Goal: Task Accomplishment & Management: Manage account settings

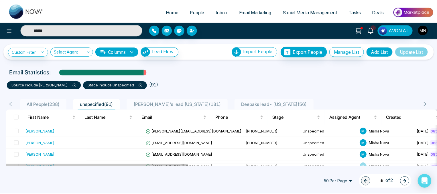
scroll to position [13, 0]
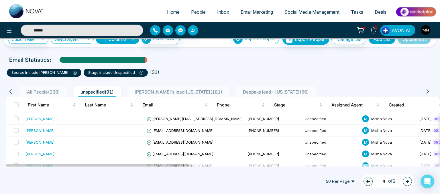
click at [150, 93] on span "[PERSON_NAME]'s lead [US_STATE] ( 181 )" at bounding box center [178, 92] width 92 height 6
type input "******"
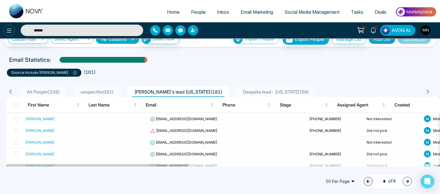
click at [5, 29] on button at bounding box center [8, 30] width 11 height 11
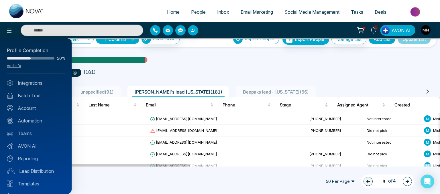
type input "******"
click at [94, 120] on div at bounding box center [220, 97] width 440 height 194
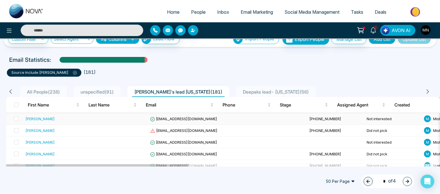
click at [30, 118] on div "[PERSON_NAME]" at bounding box center [39, 119] width 29 height 6
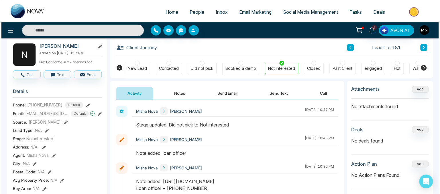
scroll to position [27, 0]
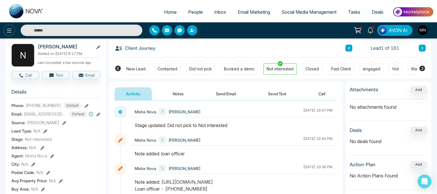
click at [10, 29] on icon at bounding box center [9, 31] width 5 height 4
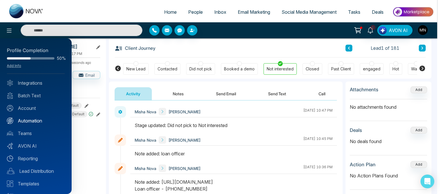
click at [17, 121] on link "Automation" at bounding box center [36, 120] width 58 height 7
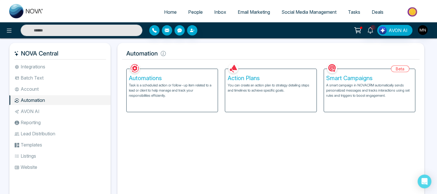
click at [140, 101] on div "Automations Task is a scheduled action or follow-up item related to a lead or c…" at bounding box center [171, 90] width 91 height 43
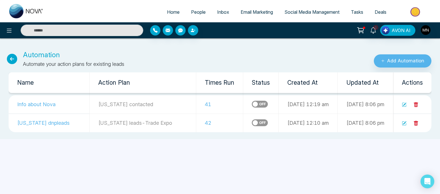
click at [404, 105] on icon at bounding box center [403, 104] width 5 height 5
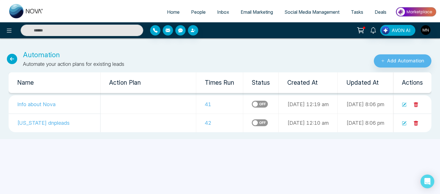
click at [47, 125] on td "[US_STATE] dnpleads" at bounding box center [55, 123] width 92 height 19
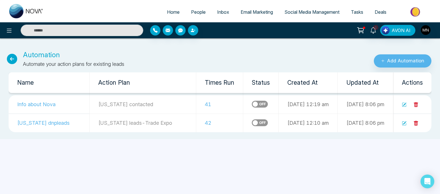
click at [29, 123] on td "[US_STATE] dnpleads" at bounding box center [49, 123] width 81 height 19
click at [404, 124] on icon at bounding box center [403, 123] width 5 height 5
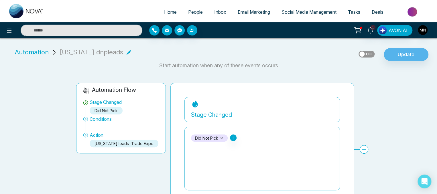
click at [193, 9] on link "People" at bounding box center [195, 12] width 26 height 11
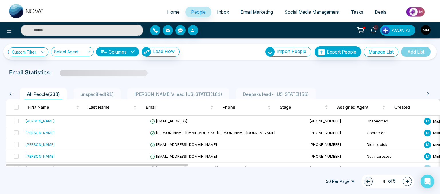
click at [153, 95] on span "[PERSON_NAME]'s lead [US_STATE] ( 181 )" at bounding box center [178, 94] width 92 height 6
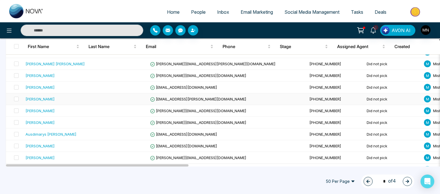
scroll to position [546, 0]
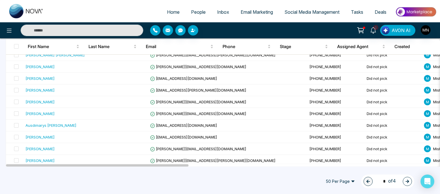
click at [404, 181] on button "button" at bounding box center [406, 181] width 9 height 9
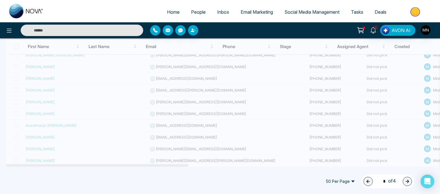
type input "*"
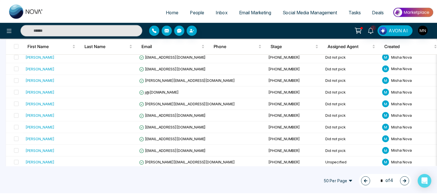
scroll to position [423, 0]
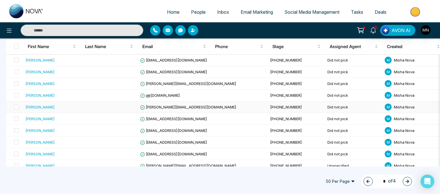
click at [39, 105] on div "[PERSON_NAME]" at bounding box center [39, 107] width 29 height 6
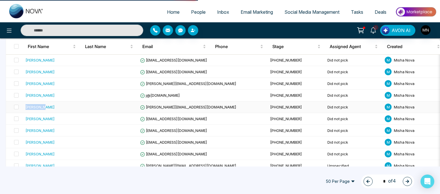
click at [39, 105] on div "[PERSON_NAME]" at bounding box center [39, 107] width 29 height 6
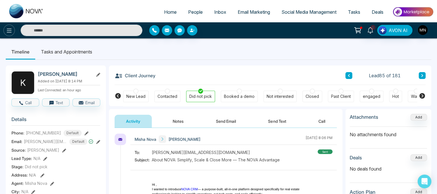
click at [8, 30] on icon at bounding box center [9, 30] width 7 height 7
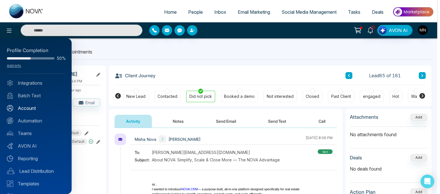
click at [30, 109] on link "Account" at bounding box center [36, 108] width 58 height 7
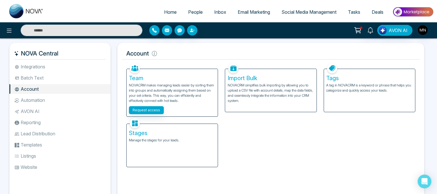
click at [29, 101] on li "Automation" at bounding box center [59, 100] width 101 height 10
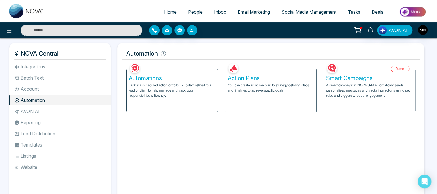
click at [163, 87] on p "Task is a scheduled action or follow-up item related to a lead or client to hel…" at bounding box center [172, 90] width 86 height 15
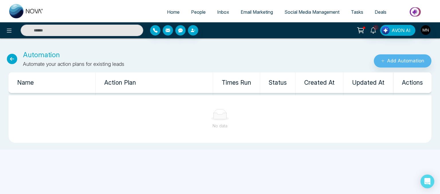
click at [13, 60] on icon at bounding box center [12, 59] width 10 height 10
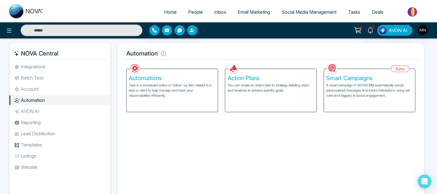
click at [238, 88] on p "You can create an action plan to strategy detailing steps and timelines to achi…" at bounding box center [270, 88] width 86 height 10
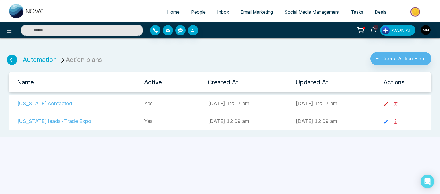
click at [387, 105] on icon at bounding box center [386, 104] width 4 height 4
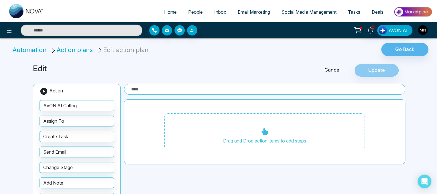
type input "**********"
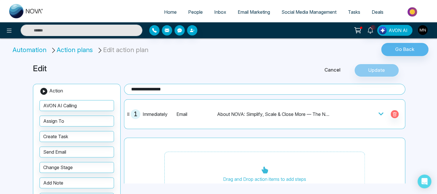
click at [379, 114] on icon at bounding box center [381, 114] width 6 height 6
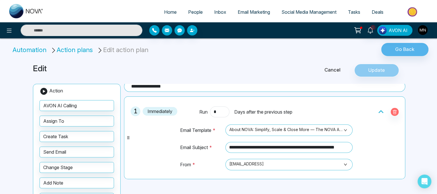
scroll to position [1, 0]
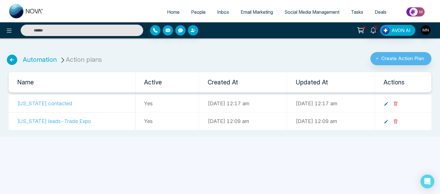
click at [50, 120] on td "[US_STATE] leads-Trade Expo" at bounding box center [72, 121] width 127 height 18
click at [388, 119] on icon at bounding box center [385, 121] width 5 height 5
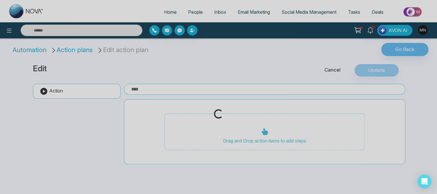
type input "**********"
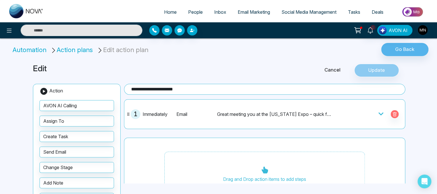
click at [379, 115] on icon at bounding box center [381, 114] width 6 height 6
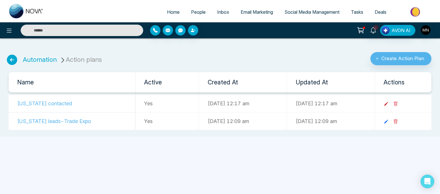
click at [388, 104] on icon at bounding box center [385, 103] width 5 height 5
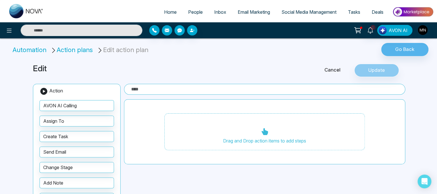
type input "**********"
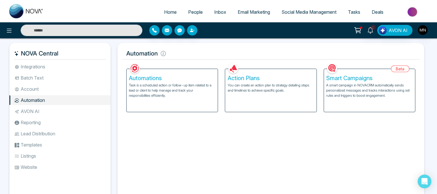
click at [143, 80] on h5 "Automations" at bounding box center [172, 78] width 86 height 7
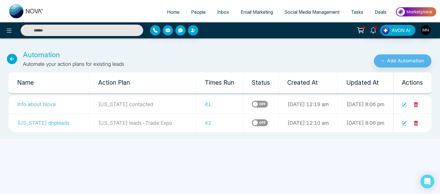
click at [405, 125] on icon at bounding box center [403, 123] width 5 height 5
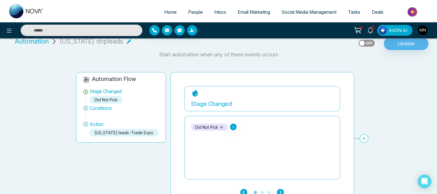
scroll to position [11, 0]
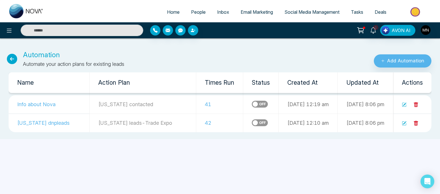
click at [403, 122] on icon at bounding box center [403, 123] width 5 height 5
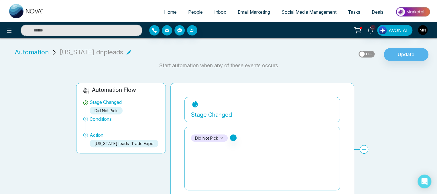
scroll to position [21, 0]
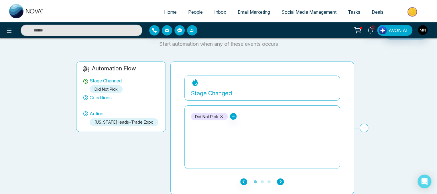
click at [282, 181] on icon "button" at bounding box center [280, 181] width 7 height 7
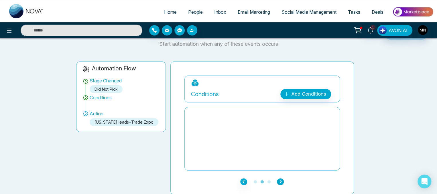
click at [282, 181] on icon "button" at bounding box center [280, 181] width 7 height 7
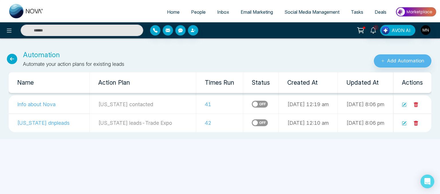
click at [14, 54] on icon at bounding box center [12, 59] width 10 height 10
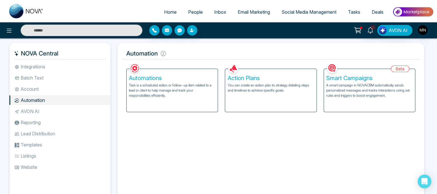
click at [243, 80] on h5 "Action Plans" at bounding box center [270, 78] width 86 height 7
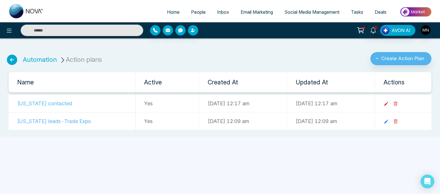
click at [393, 104] on link at bounding box center [388, 103] width 10 height 6
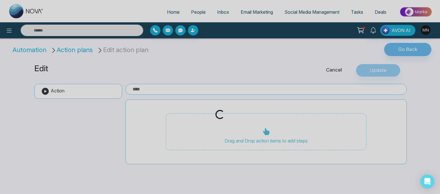
type input "**********"
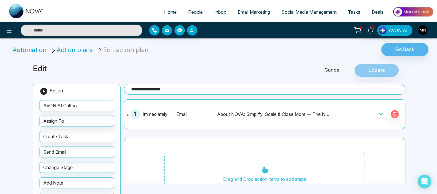
click at [378, 116] on icon at bounding box center [381, 114] width 6 height 6
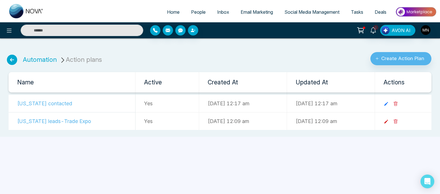
click at [388, 123] on icon at bounding box center [385, 121] width 5 height 5
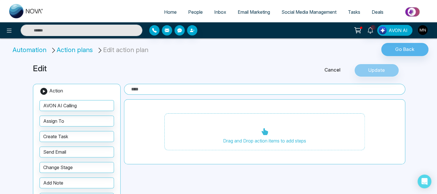
type input "**********"
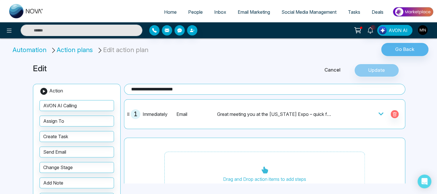
click at [378, 114] on icon at bounding box center [380, 113] width 5 height 3
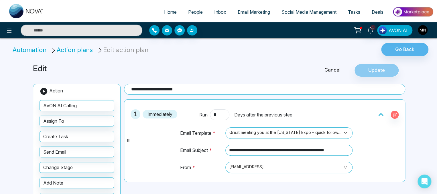
click at [245, 16] on link "Email Marketing" at bounding box center [254, 12] width 44 height 11
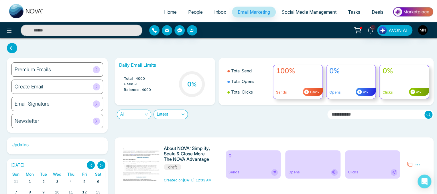
click at [66, 74] on div "Premium Emails" at bounding box center [57, 69] width 92 height 14
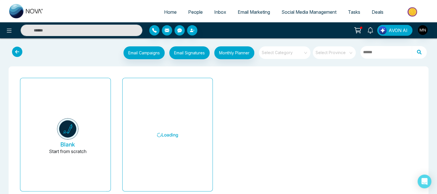
click at [290, 52] on input "search" at bounding box center [282, 50] width 41 height 9
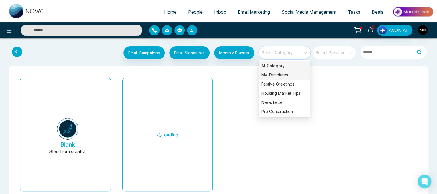
click at [276, 73] on div "My Templates" at bounding box center [284, 74] width 52 height 9
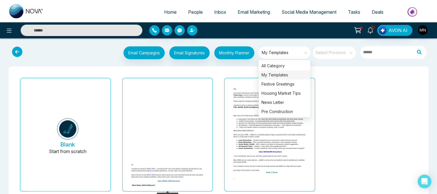
click at [173, 159] on img at bounding box center [167, 197] width 153 height 77
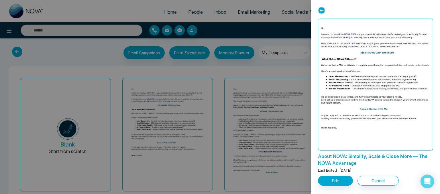
click at [290, 130] on div at bounding box center [220, 97] width 440 height 194
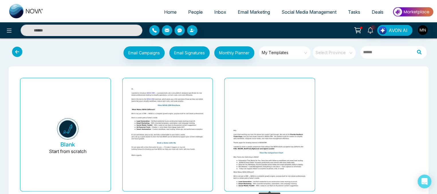
click at [270, 124] on img at bounding box center [269, 176] width 153 height 104
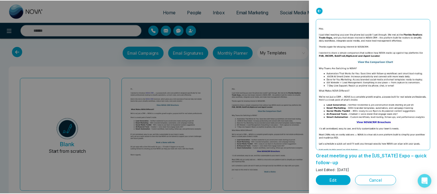
scroll to position [21, 0]
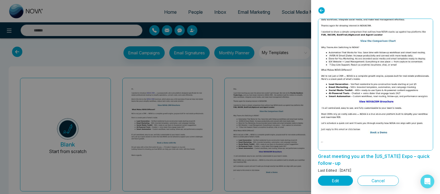
click at [241, 68] on div at bounding box center [220, 97] width 440 height 194
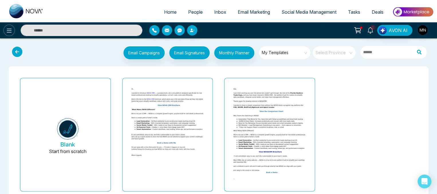
click at [8, 31] on icon at bounding box center [9, 30] width 7 height 7
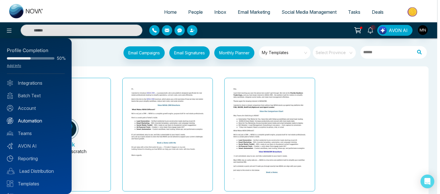
click at [31, 122] on link "Automation" at bounding box center [36, 120] width 58 height 7
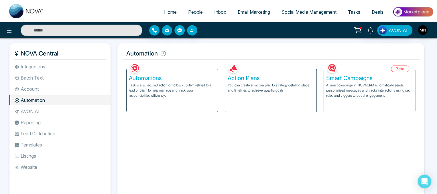
click at [150, 86] on p "Task is a scheduled action or follow-up item related to a lead or client to hel…" at bounding box center [172, 90] width 86 height 15
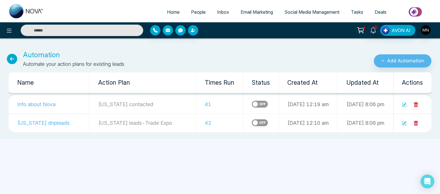
click at [405, 122] on icon at bounding box center [404, 122] width 3 height 3
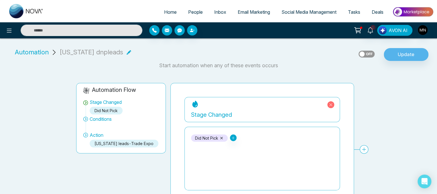
scroll to position [21, 0]
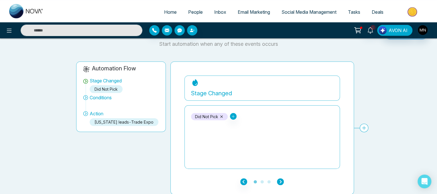
click at [279, 181] on icon "button" at bounding box center [280, 181] width 7 height 7
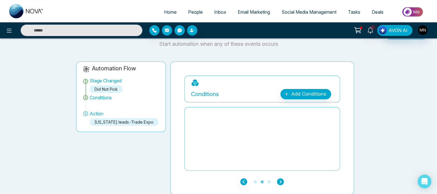
click at [279, 181] on icon "button" at bounding box center [280, 181] width 7 height 7
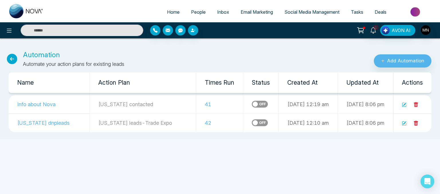
click at [43, 104] on td "Info about Nova" at bounding box center [49, 104] width 81 height 19
click at [402, 105] on icon at bounding box center [404, 105] width 4 height 4
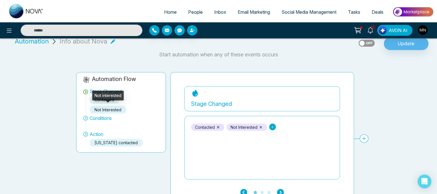
scroll to position [11, 0]
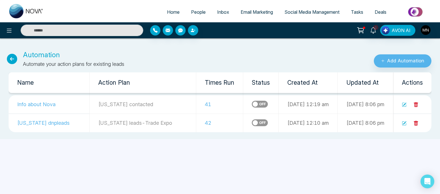
click at [195, 12] on span "People" at bounding box center [198, 12] width 15 height 6
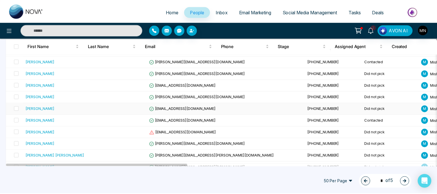
scroll to position [535, 0]
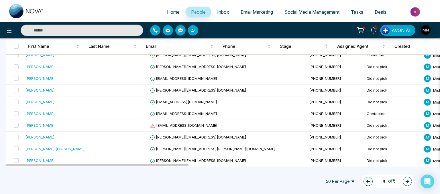
click at [410, 180] on button "button" at bounding box center [406, 181] width 9 height 9
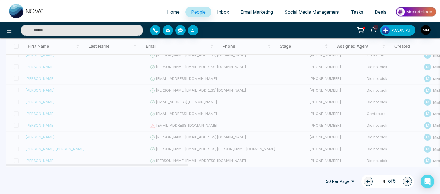
type input "*"
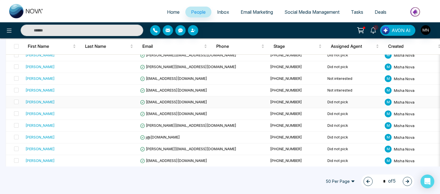
click at [42, 101] on div "[PERSON_NAME]" at bounding box center [39, 102] width 29 height 6
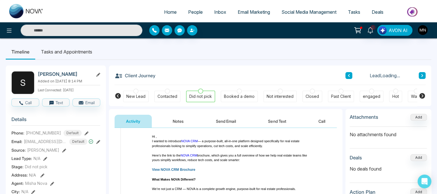
scroll to position [15, 0]
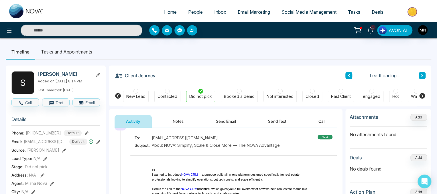
click at [191, 165] on p at bounding box center [233, 165] width 163 height 5
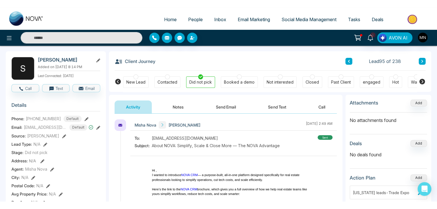
scroll to position [21, 0]
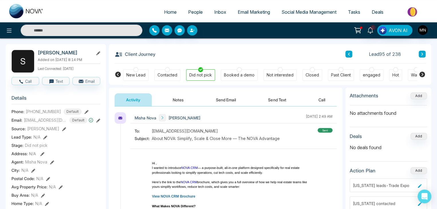
click at [191, 13] on span "People" at bounding box center [195, 12] width 15 height 6
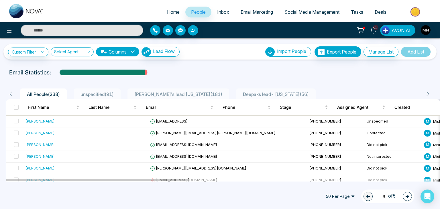
click at [191, 13] on span "People" at bounding box center [198, 12] width 15 height 6
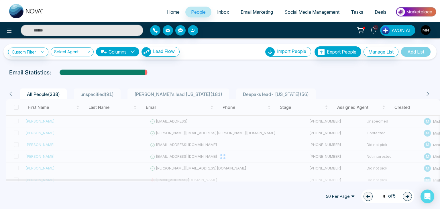
click at [96, 93] on span "unspecified ( 91 )" at bounding box center [97, 94] width 38 height 6
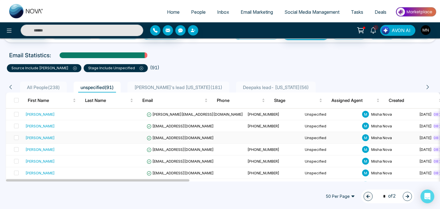
scroll to position [25, 0]
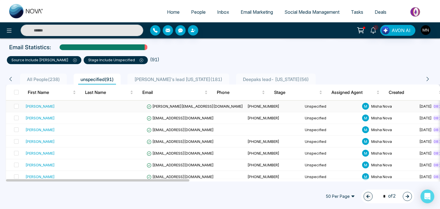
click at [19, 102] on td at bounding box center [14, 106] width 17 height 12
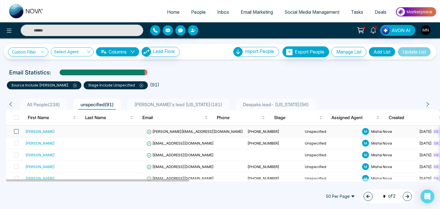
click at [15, 129] on span at bounding box center [16, 131] width 5 height 5
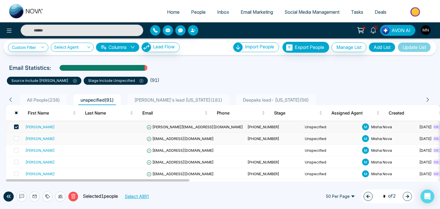
scroll to position [5, 0]
click at [39, 127] on div "[PERSON_NAME]" at bounding box center [39, 127] width 29 height 6
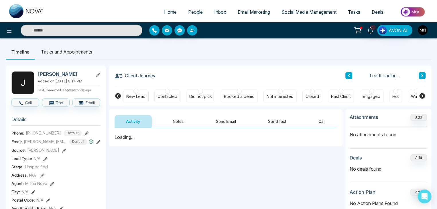
click at [169, 96] on div "Contacted" at bounding box center [167, 97] width 20 height 6
click at [182, 122] on button "Notes" at bounding box center [178, 121] width 34 height 13
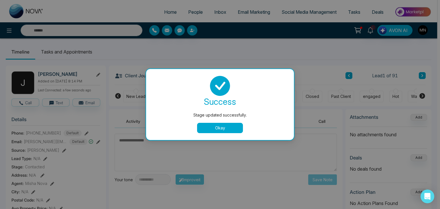
click at [159, 145] on div "Stage updated successfully. success Stage updated successfully. Okay" at bounding box center [220, 104] width 440 height 209
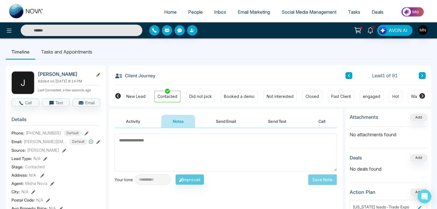
click at [159, 145] on textarea at bounding box center [225, 152] width 222 height 37
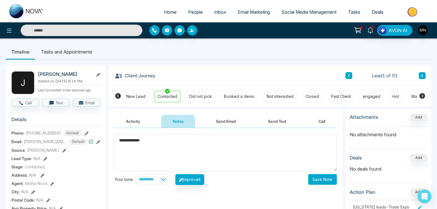
type textarea "**********"
click at [323, 179] on button "Save Note" at bounding box center [322, 179] width 29 height 11
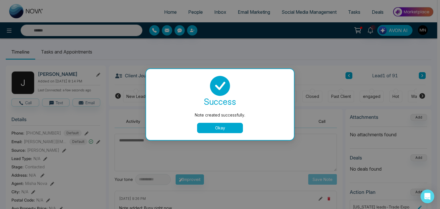
click at [213, 131] on button "Okay" at bounding box center [220, 128] width 46 height 10
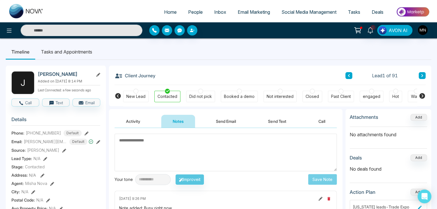
click at [76, 54] on li "Tasks and Appointments" at bounding box center [66, 51] width 63 height 15
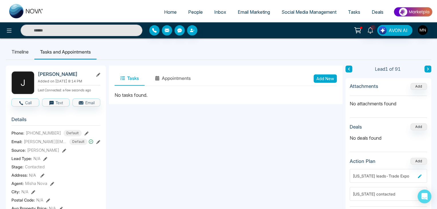
click at [329, 79] on button "Add New" at bounding box center [324, 78] width 23 height 8
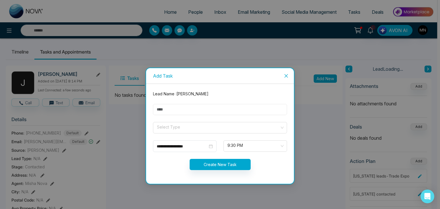
click at [190, 104] on input "text" at bounding box center [220, 109] width 134 height 11
click at [161, 107] on input "text" at bounding box center [220, 109] width 134 height 11
type input "*********"
click at [173, 127] on input "search" at bounding box center [217, 126] width 123 height 9
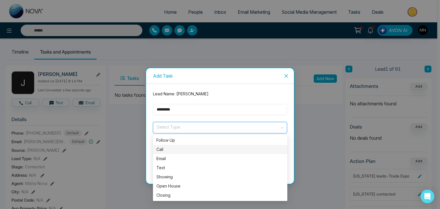
click at [165, 151] on div "Call" at bounding box center [219, 149] width 127 height 6
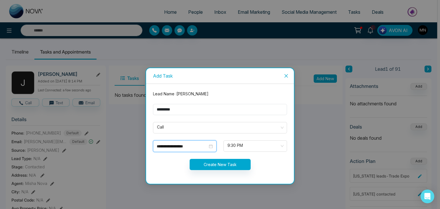
click at [199, 147] on input "**********" at bounding box center [182, 146] width 51 height 6
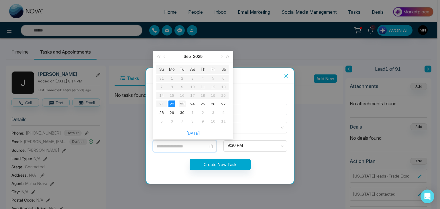
type input "**********"
click at [183, 104] on div "23" at bounding box center [182, 103] width 7 height 7
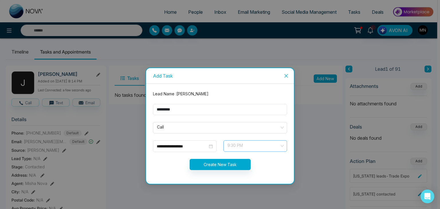
scroll to position [330, 0]
click at [283, 146] on div "9:30 PM" at bounding box center [255, 145] width 64 height 11
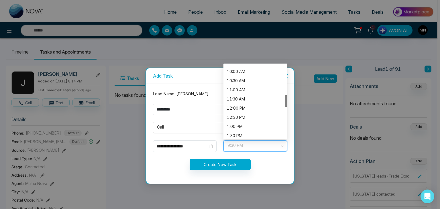
scroll to position [181, 0]
click at [234, 101] on div "11:30 AM" at bounding box center [255, 99] width 57 height 6
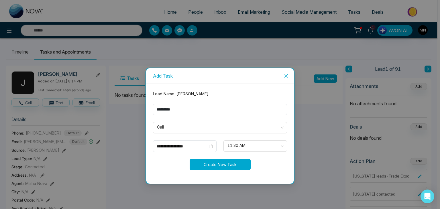
click at [207, 166] on button "Create New Task" at bounding box center [219, 164] width 61 height 11
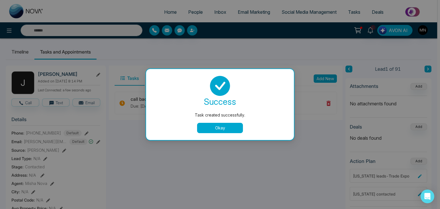
click at [211, 130] on button "Okay" at bounding box center [220, 128] width 46 height 10
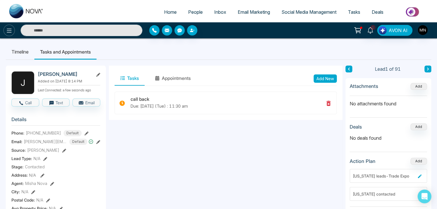
click at [5, 30] on button at bounding box center [8, 30] width 11 height 11
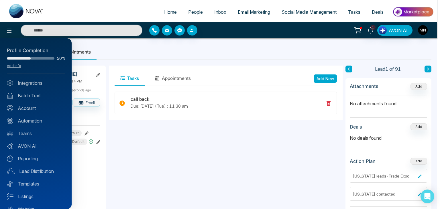
click at [191, 10] on div at bounding box center [220, 104] width 440 height 209
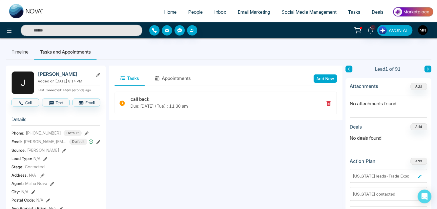
click at [191, 12] on span "People" at bounding box center [195, 12] width 15 height 6
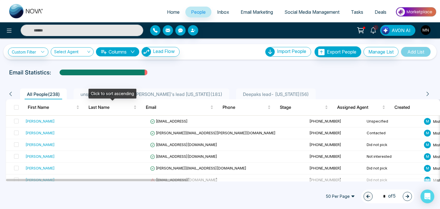
click at [96, 97] on div "Click to sort ascending" at bounding box center [112, 94] width 48 height 10
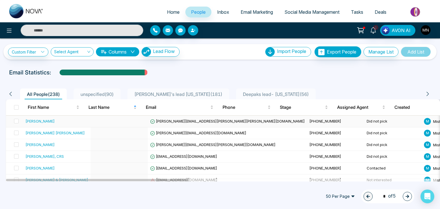
click at [35, 122] on div "[PERSON_NAME]" at bounding box center [39, 121] width 29 height 6
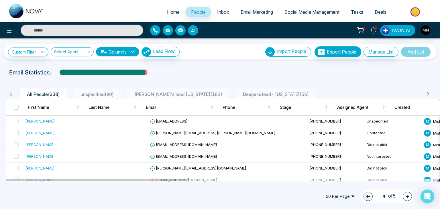
click at [92, 94] on span "unspecified ( 90 )" at bounding box center [97, 94] width 38 height 6
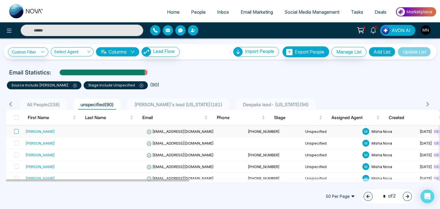
click at [15, 134] on label at bounding box center [15, 131] width 8 height 6
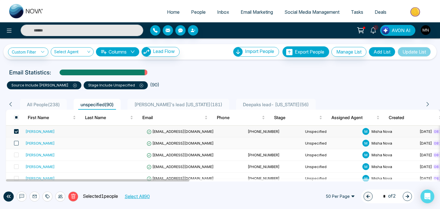
click at [17, 143] on span at bounding box center [16, 143] width 5 height 5
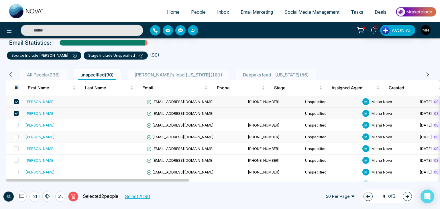
scroll to position [30, 0]
click at [16, 125] on span at bounding box center [16, 125] width 5 height 5
click at [17, 136] on span at bounding box center [16, 137] width 5 height 5
click at [18, 149] on span at bounding box center [16, 148] width 5 height 5
click at [17, 158] on span at bounding box center [16, 160] width 5 height 5
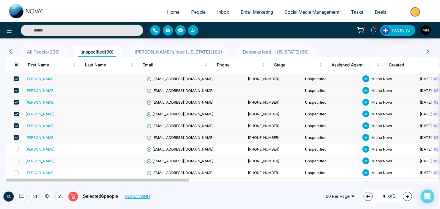
scroll to position [56, 0]
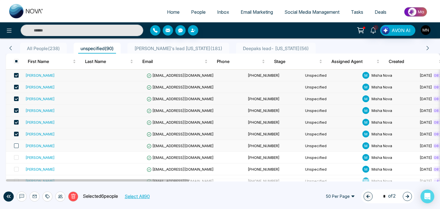
click at [17, 146] on span at bounding box center [16, 145] width 5 height 5
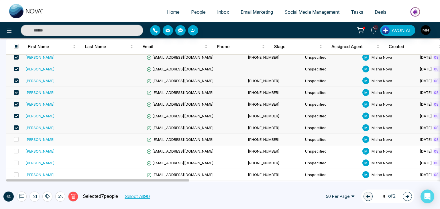
scroll to position [81, 0]
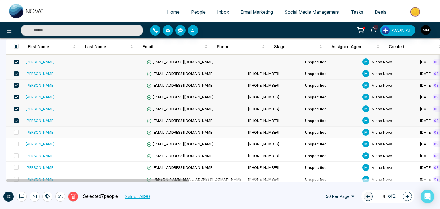
click at [18, 134] on td at bounding box center [14, 132] width 17 height 12
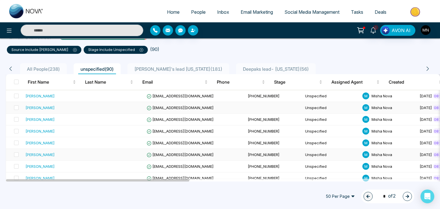
scroll to position [60, 0]
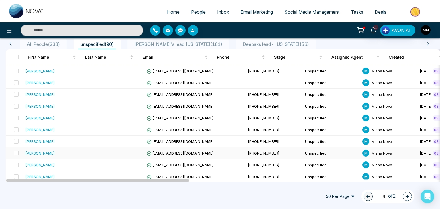
click at [40, 155] on div "[PERSON_NAME]" at bounding box center [39, 153] width 29 height 6
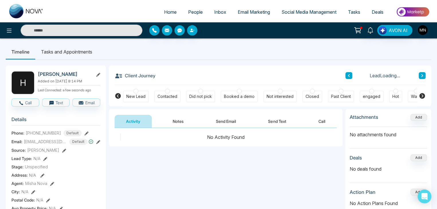
click at [278, 95] on div "Not interested" at bounding box center [279, 97] width 27 height 6
click at [180, 119] on button "Notes" at bounding box center [178, 121] width 34 height 13
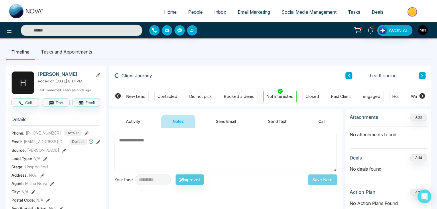
click at [166, 143] on textarea at bounding box center [225, 152] width 222 height 37
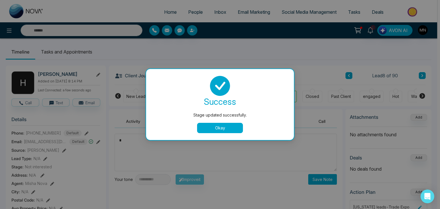
click at [214, 128] on button "Okay" at bounding box center [220, 128] width 46 height 10
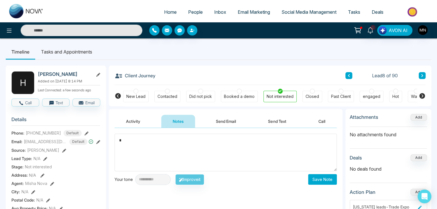
click at [142, 143] on textarea "*" at bounding box center [225, 152] width 222 height 37
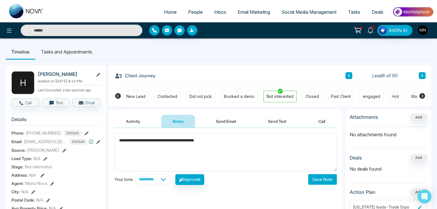
type textarea "**********"
click at [313, 179] on button "Save Note" at bounding box center [322, 179] width 29 height 11
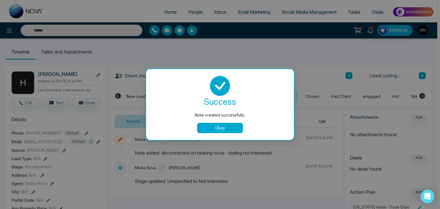
click at [218, 127] on button "Okay" at bounding box center [220, 128] width 46 height 10
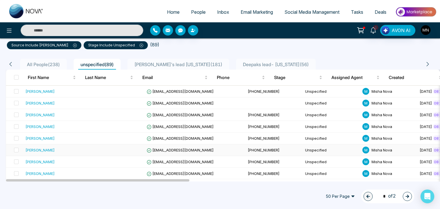
scroll to position [50, 0]
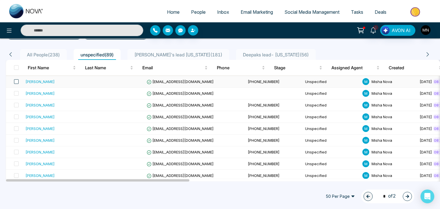
click at [16, 82] on span at bounding box center [16, 81] width 5 height 5
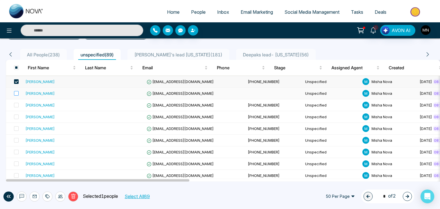
click at [16, 90] on label at bounding box center [15, 93] width 8 height 6
click at [16, 106] on span at bounding box center [16, 105] width 5 height 5
click at [16, 115] on span at bounding box center [16, 116] width 5 height 5
click at [19, 126] on td at bounding box center [14, 129] width 17 height 12
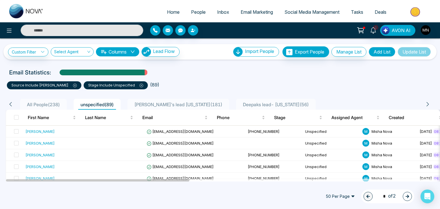
click at [16, 122] on th at bounding box center [14, 118] width 17 height 16
click at [16, 128] on label at bounding box center [15, 131] width 8 height 6
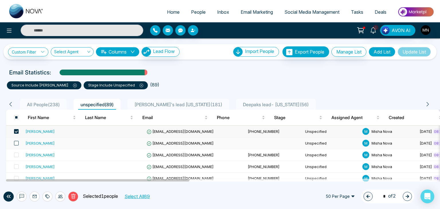
click at [17, 143] on span at bounding box center [16, 143] width 5 height 5
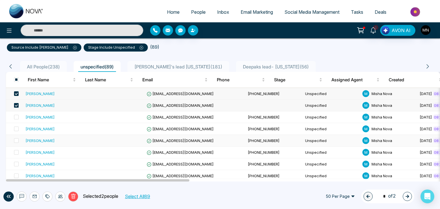
scroll to position [39, 0]
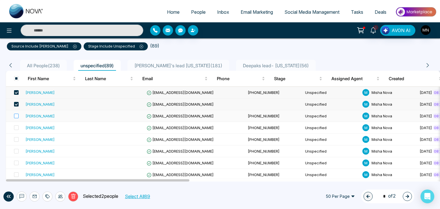
click at [16, 118] on label at bounding box center [15, 116] width 8 height 6
click at [16, 126] on span at bounding box center [16, 127] width 5 height 5
click at [16, 138] on span at bounding box center [16, 139] width 5 height 5
click at [16, 152] on span at bounding box center [16, 151] width 5 height 5
click at [16, 162] on span at bounding box center [16, 163] width 5 height 5
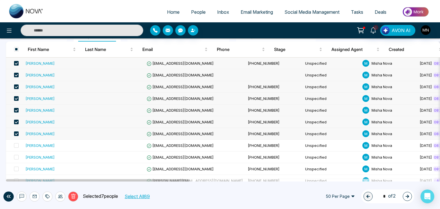
scroll to position [69, 0]
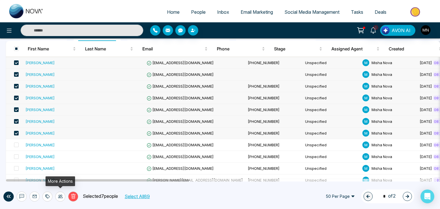
click at [62, 194] on icon at bounding box center [60, 196] width 5 height 3
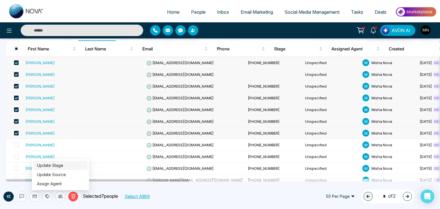
click at [63, 167] on link "Update Stage" at bounding box center [50, 165] width 26 height 5
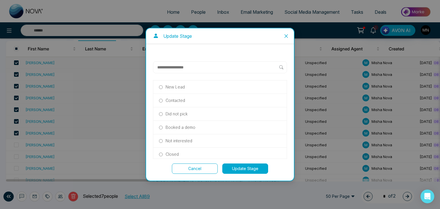
click at [181, 111] on p "Did not pick" at bounding box center [176, 114] width 22 height 6
click at [232, 167] on button "Update Stage" at bounding box center [245, 168] width 46 height 10
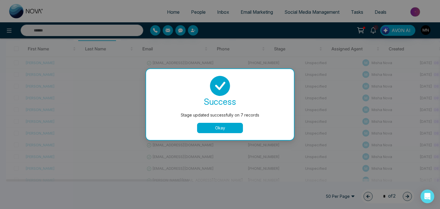
click at [209, 126] on button "Okay" at bounding box center [220, 128] width 46 height 10
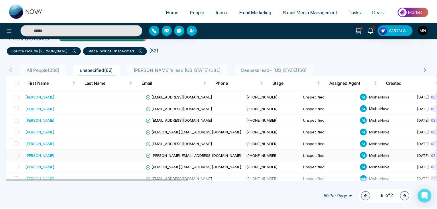
scroll to position [34, 0]
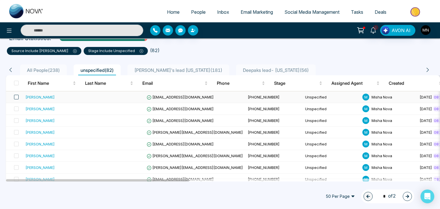
click at [17, 95] on span at bounding box center [16, 97] width 5 height 5
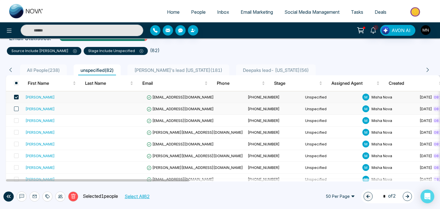
click at [17, 108] on span at bounding box center [16, 108] width 5 height 5
click at [15, 122] on span at bounding box center [16, 120] width 5 height 5
click at [16, 135] on label at bounding box center [15, 132] width 8 height 6
click at [47, 132] on div "[PERSON_NAME]" at bounding box center [39, 132] width 29 height 6
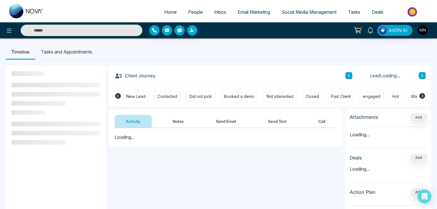
click at [179, 120] on button "Notes" at bounding box center [178, 121] width 34 height 13
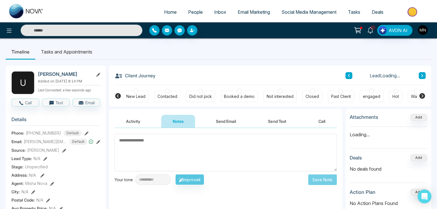
click at [161, 145] on textarea at bounding box center [225, 152] width 222 height 37
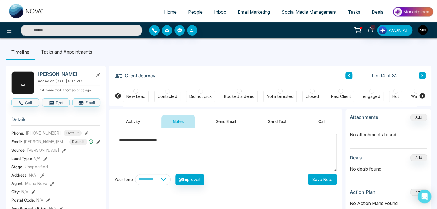
type textarea "**********"
click at [321, 179] on button "Save Note" at bounding box center [322, 179] width 29 height 11
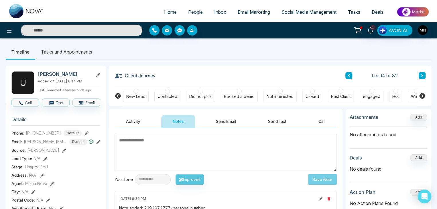
scroll to position [7, 0]
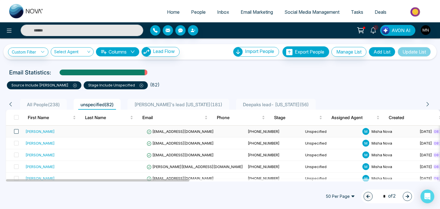
click at [17, 131] on span at bounding box center [16, 131] width 5 height 5
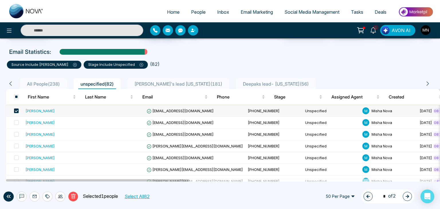
scroll to position [24, 0]
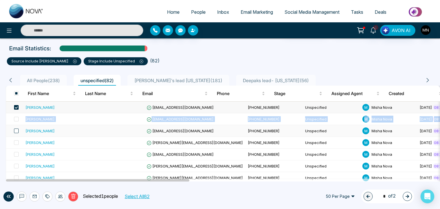
drag, startPoint x: 16, startPoint y: 118, endPoint x: 17, endPoint y: 130, distance: 11.2
click at [17, 130] on span at bounding box center [16, 130] width 5 height 5
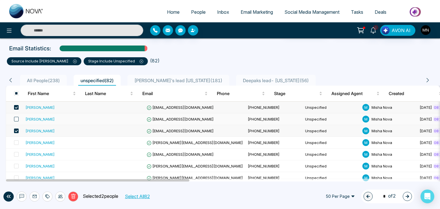
click at [17, 117] on span at bounding box center [16, 119] width 5 height 5
click at [16, 141] on span at bounding box center [16, 142] width 5 height 5
click at [60, 194] on div at bounding box center [60, 196] width 10 height 10
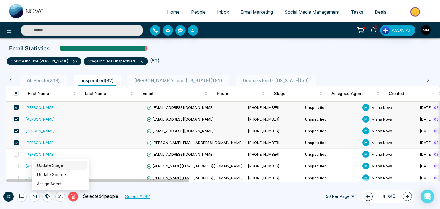
click at [61, 167] on link "Update Stage" at bounding box center [50, 165] width 26 height 5
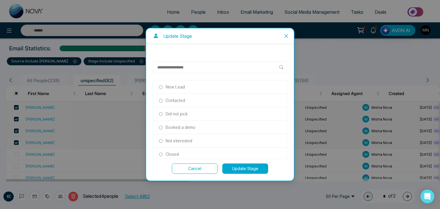
click at [209, 70] on input "text" at bounding box center [218, 67] width 122 height 7
click at [174, 118] on div "Did not pick" at bounding box center [219, 113] width 133 height 13
click at [254, 169] on button "Update Stage" at bounding box center [245, 168] width 46 height 10
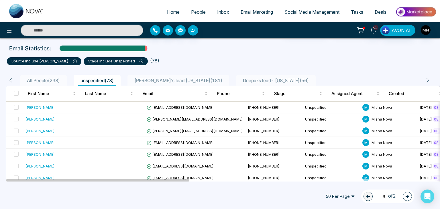
click at [68, 27] on input "text" at bounding box center [82, 30] width 122 height 11
type input "*"
click at [16, 105] on span at bounding box center [16, 107] width 5 height 5
type input "**********"
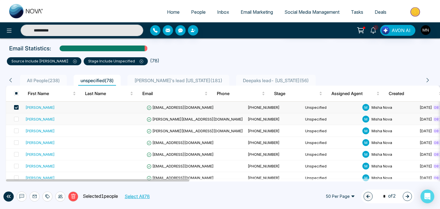
click at [19, 118] on td at bounding box center [14, 119] width 17 height 12
type input "**********"
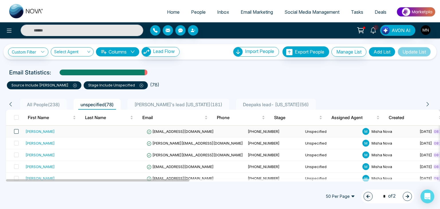
click at [16, 131] on span at bounding box center [16, 131] width 5 height 5
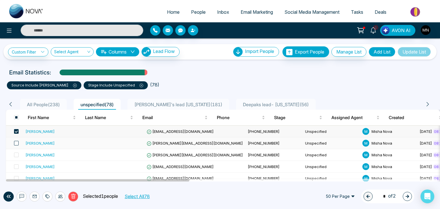
click at [17, 145] on span at bounding box center [16, 143] width 5 height 5
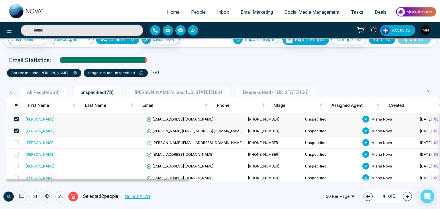
scroll to position [13, 0]
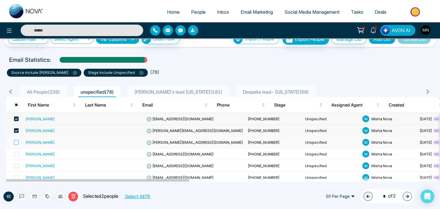
click at [15, 144] on label at bounding box center [15, 142] width 8 height 6
click at [16, 155] on span at bounding box center [16, 154] width 5 height 5
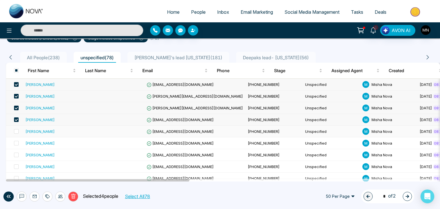
scroll to position [47, 0]
click at [40, 120] on div "[PERSON_NAME]" at bounding box center [39, 120] width 29 height 6
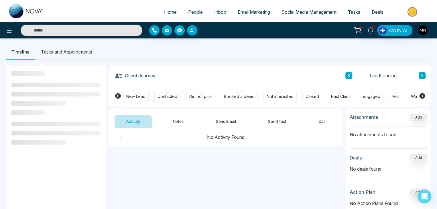
click at [179, 125] on button "Notes" at bounding box center [178, 121] width 34 height 13
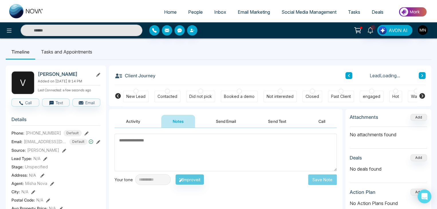
click at [158, 143] on textarea at bounding box center [225, 152] width 222 height 37
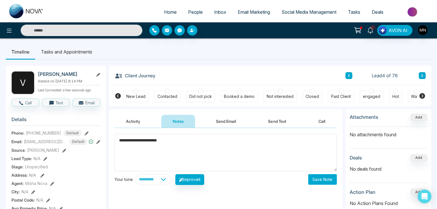
type textarea "**********"
click at [321, 182] on button "Save Note" at bounding box center [322, 179] width 29 height 11
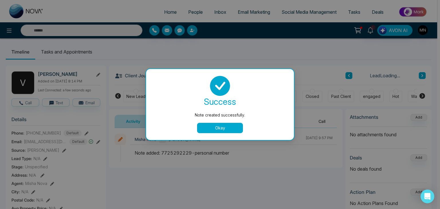
click at [227, 126] on button "Okay" at bounding box center [220, 128] width 46 height 10
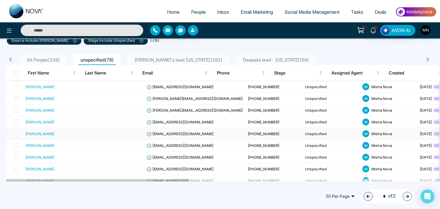
scroll to position [53, 0]
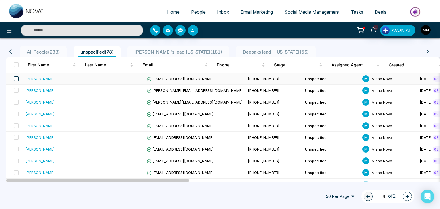
click at [14, 78] on span at bounding box center [16, 78] width 5 height 5
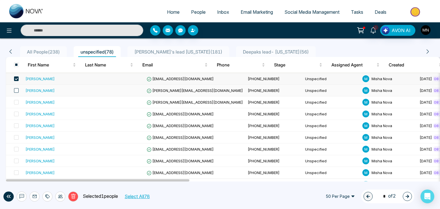
click at [16, 91] on span at bounding box center [16, 90] width 5 height 5
click at [17, 106] on td at bounding box center [14, 102] width 17 height 12
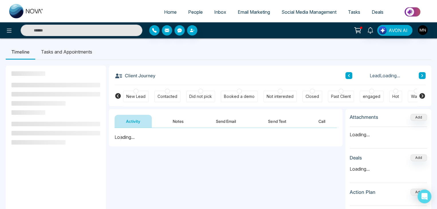
click at [15, 103] on li at bounding box center [38, 103] width 54 height 5
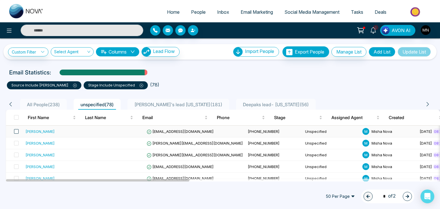
click at [15, 132] on span at bounding box center [16, 131] width 5 height 5
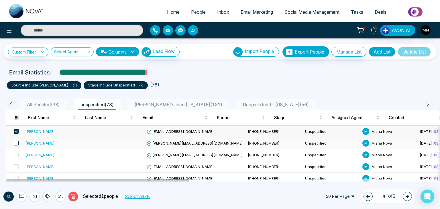
click at [15, 141] on span at bounding box center [16, 143] width 5 height 5
click at [15, 153] on span at bounding box center [16, 155] width 5 height 5
click at [17, 166] on span at bounding box center [16, 166] width 5 height 5
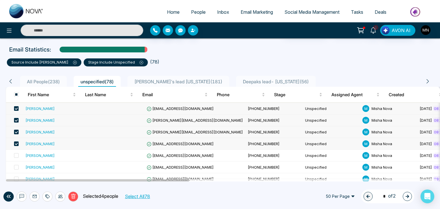
scroll to position [24, 0]
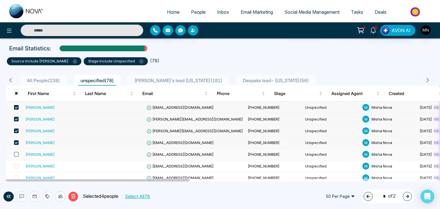
click at [15, 153] on span at bounding box center [16, 154] width 5 height 5
click at [16, 165] on span at bounding box center [16, 166] width 5 height 5
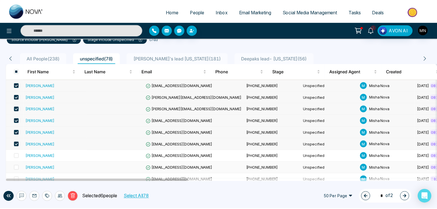
scroll to position [61, 0]
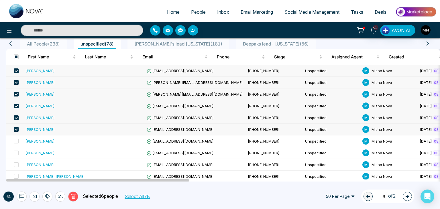
click at [41, 129] on div "[PERSON_NAME]" at bounding box center [39, 129] width 29 height 6
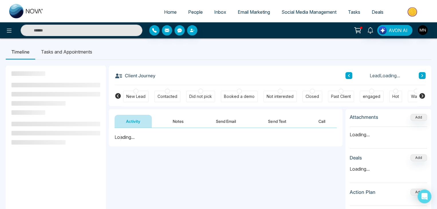
click at [283, 99] on div "Not interested" at bounding box center [279, 97] width 27 height 6
click at [278, 99] on div "Not interested" at bounding box center [279, 97] width 27 height 6
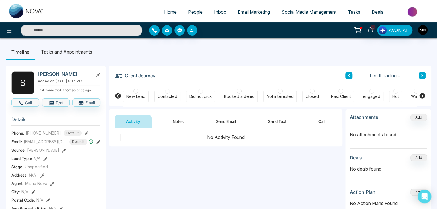
click at [278, 94] on div "Not interested" at bounding box center [279, 97] width 27 height 6
click at [172, 122] on button "Notes" at bounding box center [178, 121] width 34 height 13
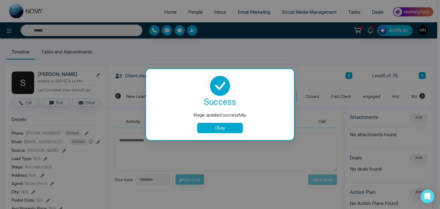
click at [152, 141] on div "Stage updated successfully. success Stage updated successfully. Okay" at bounding box center [220, 104] width 440 height 209
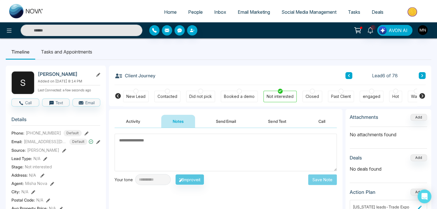
click at [145, 150] on textarea at bounding box center [225, 152] width 222 height 37
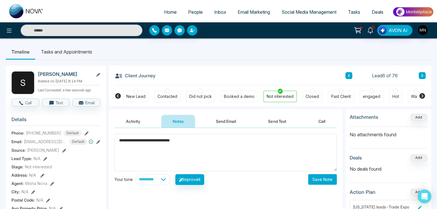
type textarea "**********"
click at [325, 177] on button "Save Note" at bounding box center [322, 179] width 29 height 11
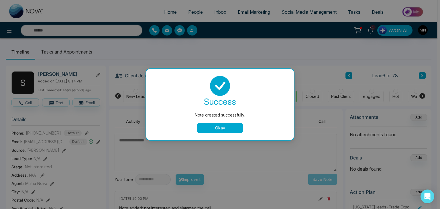
click at [210, 127] on button "Okay" at bounding box center [220, 128] width 46 height 10
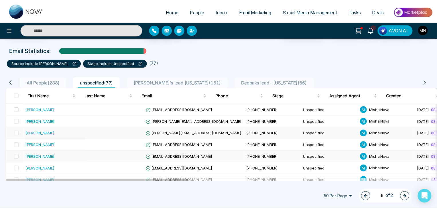
scroll to position [27, 0]
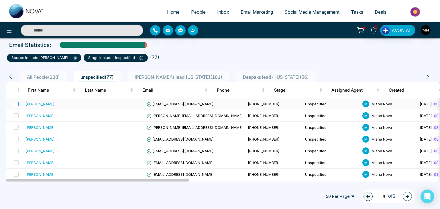
click at [17, 106] on label at bounding box center [15, 104] width 8 height 6
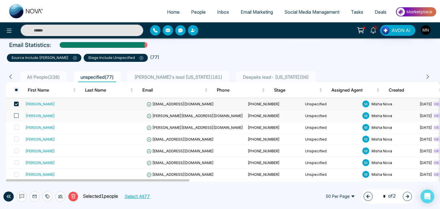
click at [14, 117] on span at bounding box center [16, 115] width 5 height 5
click at [17, 128] on span at bounding box center [16, 127] width 5 height 5
click at [17, 139] on span at bounding box center [16, 139] width 5 height 5
click at [17, 150] on span at bounding box center [16, 151] width 5 height 5
click at [17, 159] on label at bounding box center [15, 162] width 8 height 6
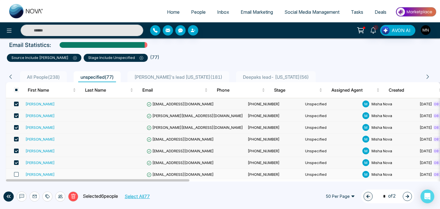
click at [17, 172] on span at bounding box center [16, 174] width 5 height 5
click at [60, 194] on div at bounding box center [60, 196] width 10 height 10
click at [63, 167] on link "Update Stage" at bounding box center [50, 165] width 26 height 5
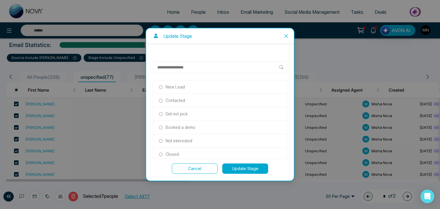
click at [194, 69] on input "text" at bounding box center [218, 67] width 122 height 7
click at [254, 169] on button "Update Stage" at bounding box center [245, 168] width 46 height 10
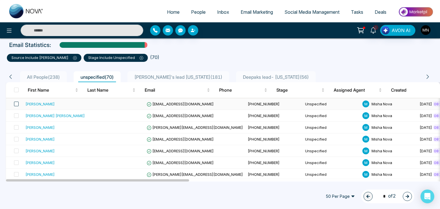
click at [16, 105] on span at bounding box center [16, 104] width 5 height 5
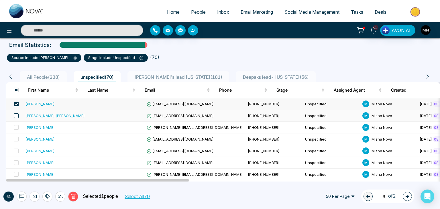
click at [17, 117] on span at bounding box center [16, 115] width 5 height 5
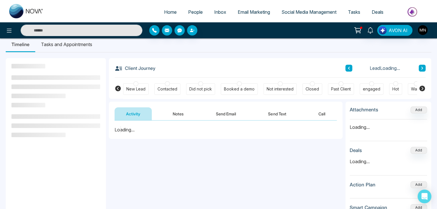
scroll to position [8, 0]
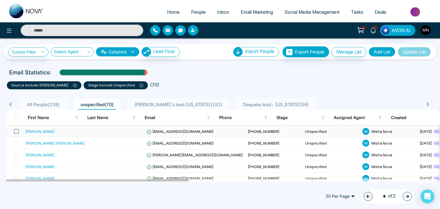
click at [16, 131] on span at bounding box center [16, 131] width 5 height 5
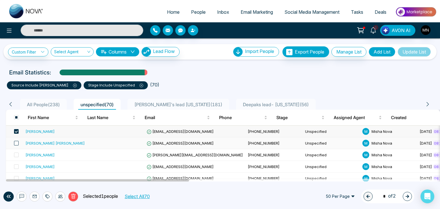
click at [16, 143] on span at bounding box center [16, 143] width 5 height 5
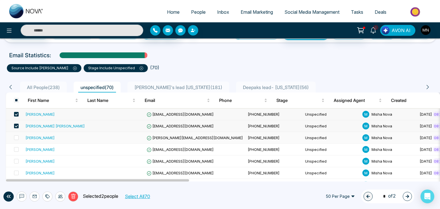
scroll to position [18, 0]
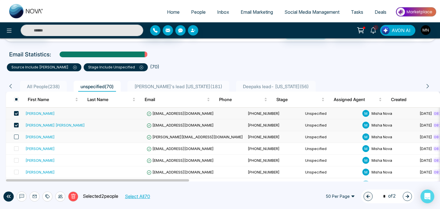
click at [17, 135] on span at bounding box center [16, 137] width 5 height 5
click at [15, 148] on span at bounding box center [16, 148] width 5 height 5
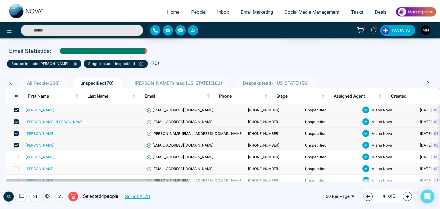
scroll to position [25, 0]
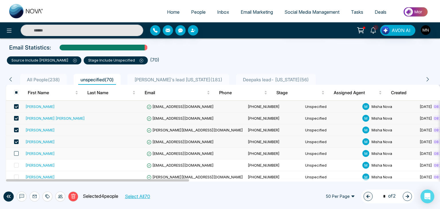
click at [15, 151] on span at bounding box center [16, 153] width 5 height 5
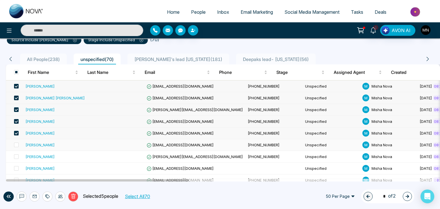
scroll to position [46, 0]
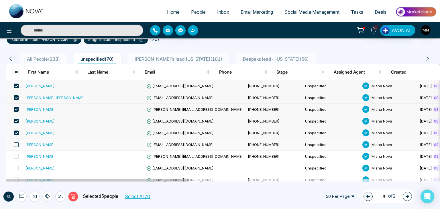
click at [15, 145] on span at bounding box center [16, 144] width 5 height 5
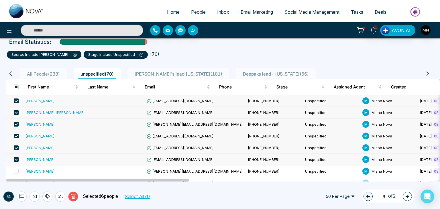
scroll to position [48, 0]
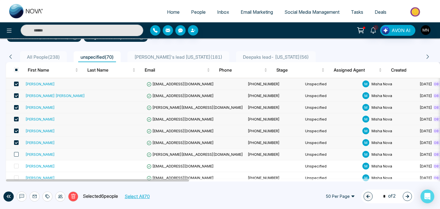
click at [16, 154] on span at bounding box center [16, 154] width 5 height 5
click at [15, 165] on span at bounding box center [16, 166] width 5 height 5
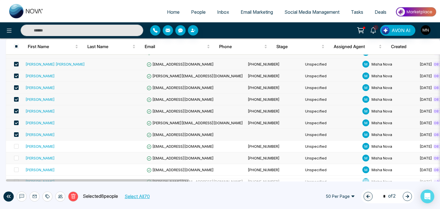
scroll to position [80, 0]
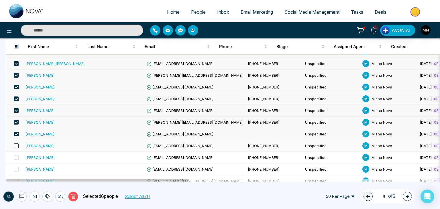
click at [16, 145] on span at bounding box center [16, 145] width 5 height 5
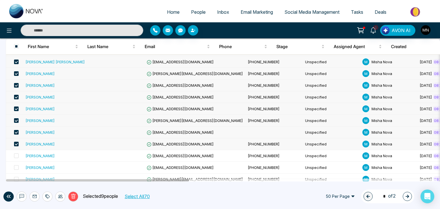
scroll to position [86, 0]
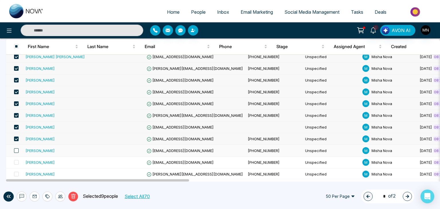
click at [16, 151] on span at bounding box center [16, 150] width 5 height 5
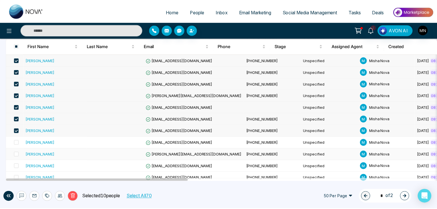
scroll to position [107, 0]
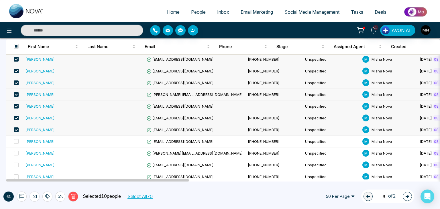
click at [37, 129] on div "[PERSON_NAME]" at bounding box center [39, 130] width 29 height 6
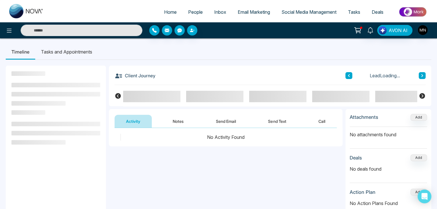
click at [183, 122] on button "Notes" at bounding box center [178, 121] width 34 height 13
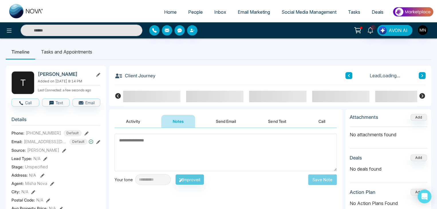
click at [160, 155] on textarea at bounding box center [225, 152] width 222 height 37
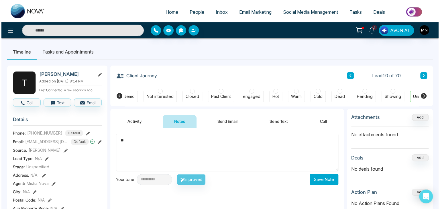
scroll to position [0, 137]
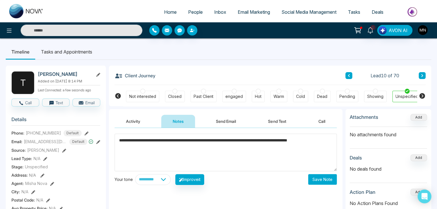
type textarea "**********"
click at [330, 178] on button "Save Note" at bounding box center [322, 179] width 29 height 11
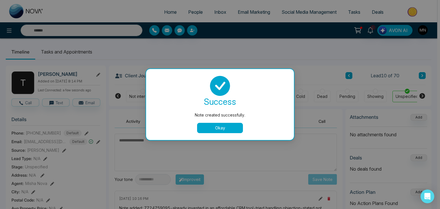
click at [221, 130] on button "Okay" at bounding box center [220, 128] width 46 height 10
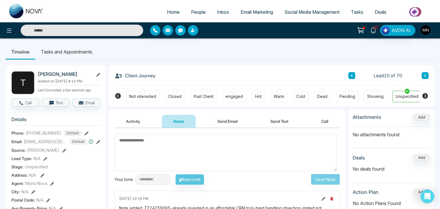
scroll to position [0, 135]
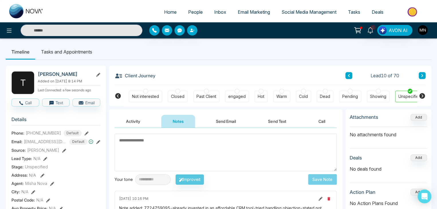
click at [145, 96] on div "Not interested" at bounding box center [145, 97] width 27 height 6
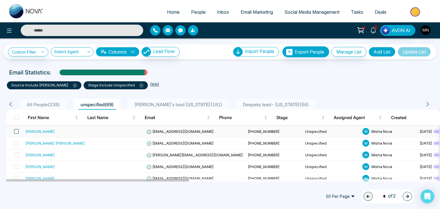
click at [17, 131] on span at bounding box center [16, 131] width 5 height 5
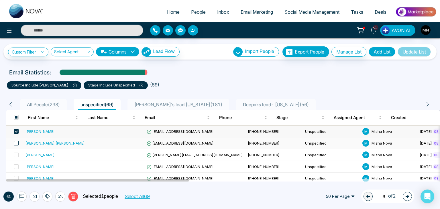
click at [18, 143] on span at bounding box center [16, 143] width 5 height 5
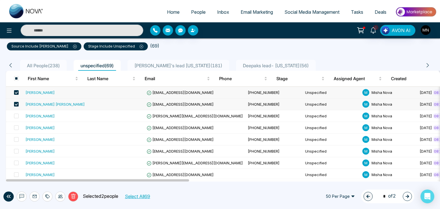
scroll to position [40, 0]
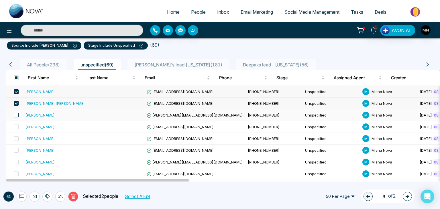
click at [14, 116] on span at bounding box center [16, 115] width 5 height 5
click at [15, 124] on span at bounding box center [16, 126] width 5 height 5
click at [15, 140] on label at bounding box center [15, 138] width 8 height 6
click at [16, 154] on td at bounding box center [14, 151] width 17 height 12
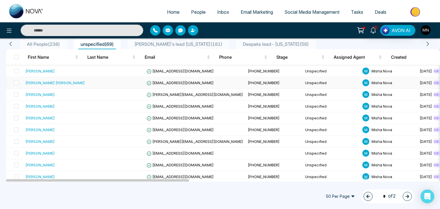
scroll to position [71, 0]
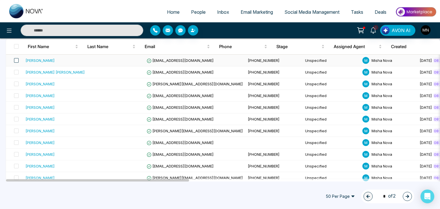
click at [17, 59] on span at bounding box center [16, 60] width 5 height 5
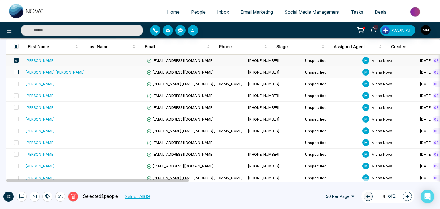
click at [16, 73] on span at bounding box center [16, 72] width 5 height 5
click at [16, 85] on span at bounding box center [16, 84] width 5 height 5
click at [16, 96] on span at bounding box center [16, 95] width 5 height 5
click at [16, 107] on span at bounding box center [16, 107] width 5 height 5
click at [16, 129] on span at bounding box center [16, 130] width 5 height 5
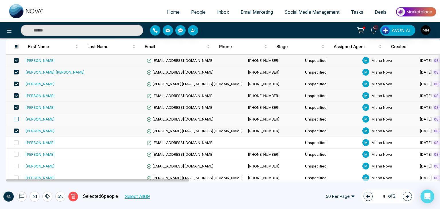
click at [16, 116] on label at bounding box center [15, 119] width 8 height 6
click at [15, 141] on span at bounding box center [16, 142] width 5 height 5
click at [16, 153] on span at bounding box center [16, 154] width 5 height 5
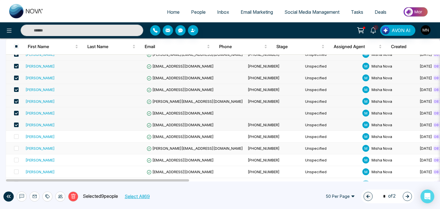
scroll to position [101, 0]
click at [59, 194] on icon at bounding box center [60, 196] width 5 height 3
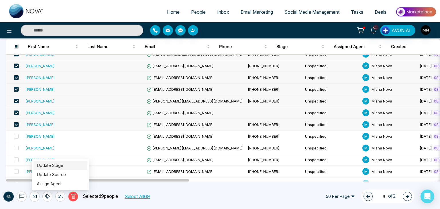
click at [61, 165] on link "Update Stage" at bounding box center [50, 165] width 26 height 5
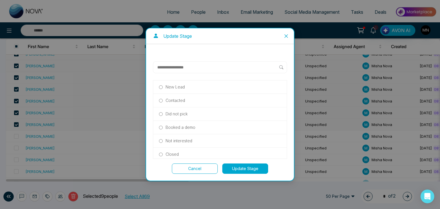
click at [190, 67] on input "text" at bounding box center [218, 67] width 122 height 7
click at [174, 114] on p "Did not pick" at bounding box center [176, 114] width 22 height 6
click at [242, 172] on button "Update Stage" at bounding box center [245, 168] width 46 height 10
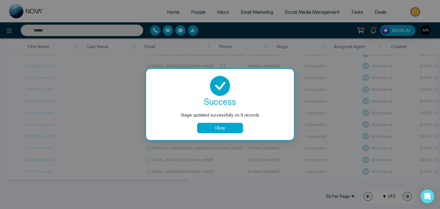
click at [217, 130] on button "Okay" at bounding box center [220, 128] width 46 height 10
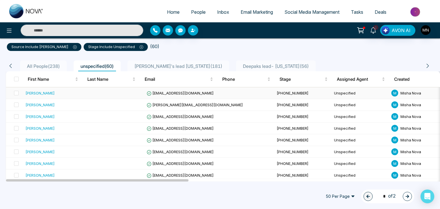
scroll to position [42, 0]
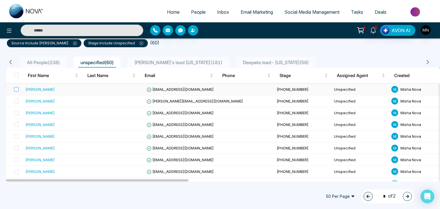
click at [13, 92] on label at bounding box center [15, 89] width 8 height 6
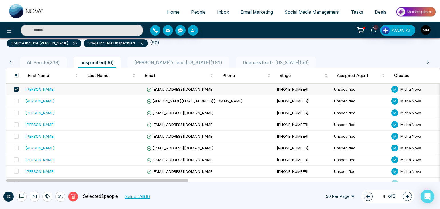
click at [34, 91] on div "[PERSON_NAME]" at bounding box center [39, 89] width 29 height 6
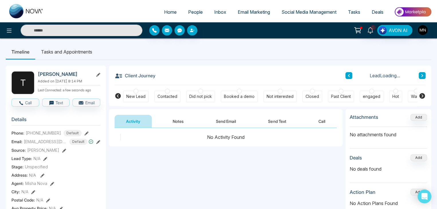
click at [180, 117] on button "Notes" at bounding box center [178, 121] width 34 height 13
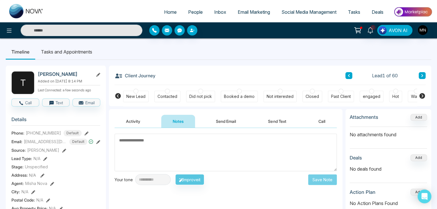
click at [160, 151] on textarea at bounding box center [225, 152] width 222 height 37
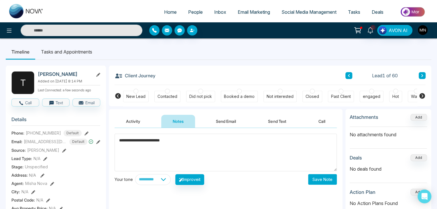
type textarea "**********"
click at [316, 180] on button "Save Note" at bounding box center [322, 179] width 29 height 11
click at [282, 102] on div "Not interested" at bounding box center [279, 96] width 33 height 11
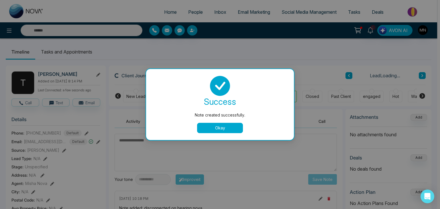
click at [215, 128] on body "**********" at bounding box center [218, 104] width 437 height 209
click at [215, 129] on button "Okay" at bounding box center [220, 128] width 46 height 10
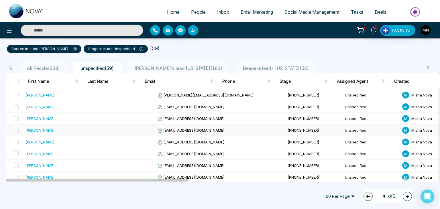
scroll to position [37, 0]
click at [17, 94] on span at bounding box center [16, 94] width 5 height 5
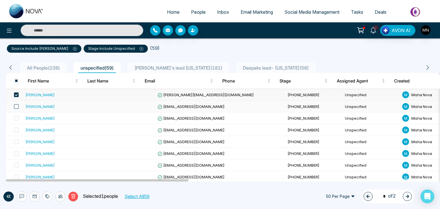
click at [17, 105] on span at bounding box center [16, 106] width 5 height 5
click at [39, 106] on div "[PERSON_NAME]" at bounding box center [39, 107] width 29 height 6
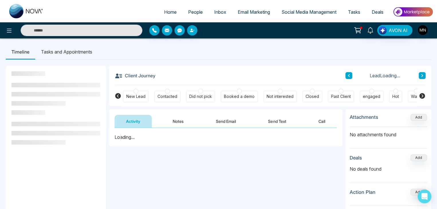
click at [181, 125] on button "Notes" at bounding box center [178, 121] width 34 height 13
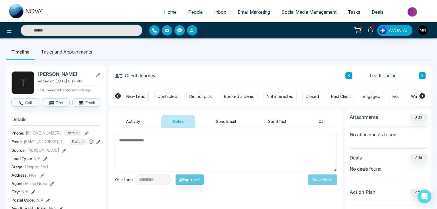
click at [171, 150] on textarea at bounding box center [225, 152] width 222 height 37
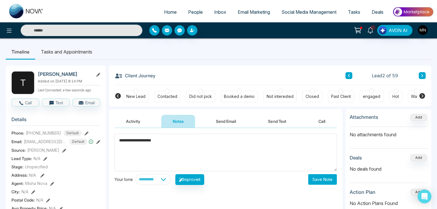
type textarea "**********"
click at [316, 177] on button "Save Note" at bounding box center [322, 179] width 29 height 11
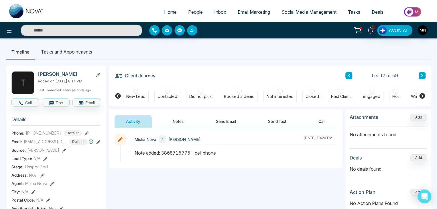
click at [85, 73] on h2 "[PERSON_NAME]" at bounding box center [64, 74] width 53 height 6
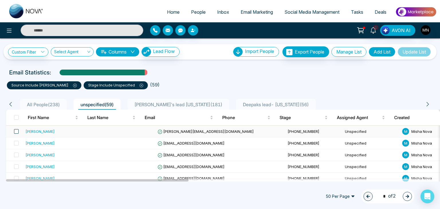
click at [14, 130] on span at bounding box center [16, 131] width 5 height 5
click at [15, 141] on span at bounding box center [16, 143] width 5 height 5
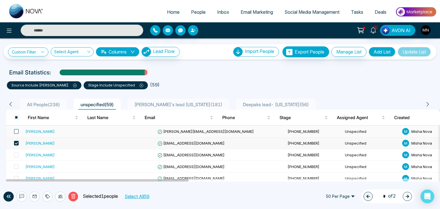
click at [15, 130] on span at bounding box center [16, 131] width 5 height 5
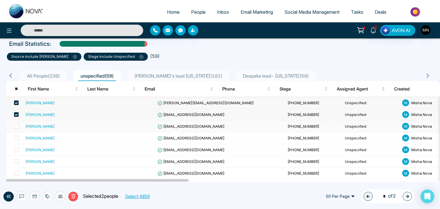
scroll to position [29, 0]
click at [18, 125] on span at bounding box center [16, 126] width 5 height 5
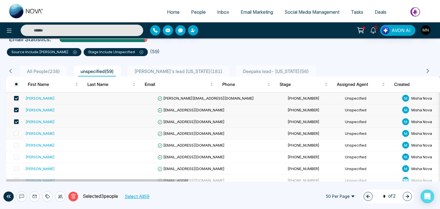
scroll to position [33, 0]
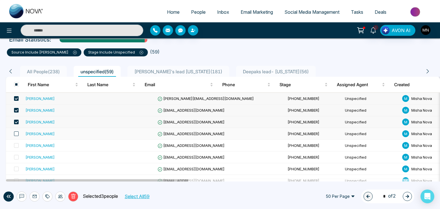
click at [17, 133] on span at bounding box center [16, 133] width 5 height 5
click at [15, 144] on span at bounding box center [16, 145] width 5 height 5
click at [60, 194] on icon at bounding box center [60, 196] width 5 height 5
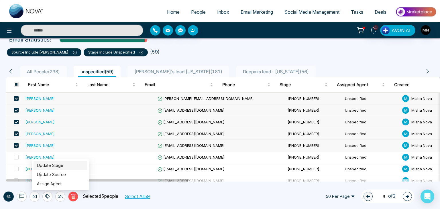
click at [55, 164] on link "Update Stage" at bounding box center [50, 165] width 26 height 5
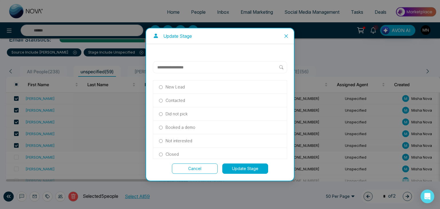
click at [170, 113] on p "Did not pick" at bounding box center [176, 114] width 22 height 6
click at [244, 169] on button "Update Stage" at bounding box center [245, 168] width 46 height 10
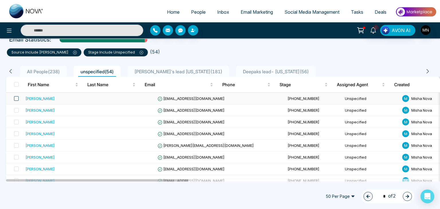
click at [18, 99] on span at bounding box center [16, 98] width 5 height 5
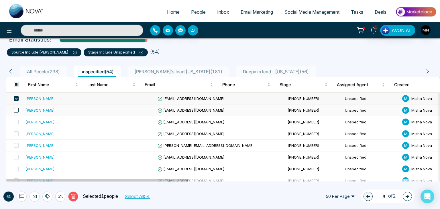
click at [18, 108] on span at bounding box center [16, 110] width 5 height 5
click at [15, 121] on span at bounding box center [16, 122] width 5 height 5
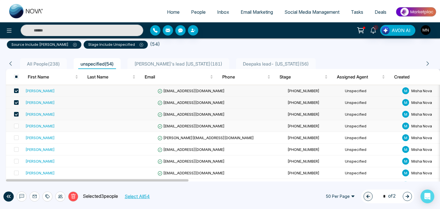
scroll to position [41, 0]
click at [30, 115] on div "[PERSON_NAME]" at bounding box center [39, 114] width 29 height 6
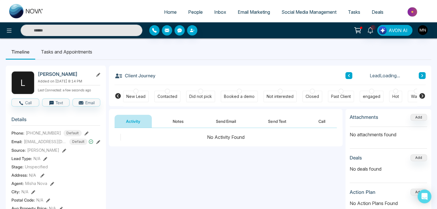
click at [288, 95] on div "Not interested" at bounding box center [279, 97] width 27 height 6
click at [181, 124] on button "Notes" at bounding box center [178, 121] width 34 height 13
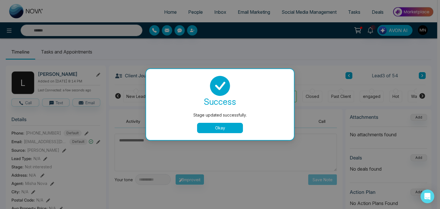
click at [159, 155] on body "**********" at bounding box center [218, 104] width 437 height 209
click at [228, 126] on button "Okay" at bounding box center [220, 128] width 46 height 10
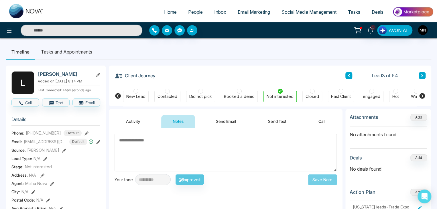
click at [184, 147] on textarea at bounding box center [225, 152] width 222 height 37
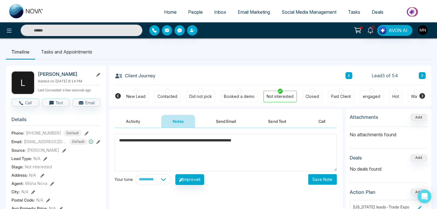
type textarea "**********"
click at [319, 178] on button "Save Note" at bounding box center [322, 179] width 29 height 11
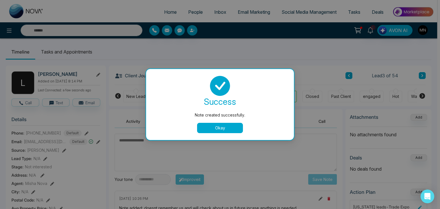
click at [225, 127] on button "Okay" at bounding box center [220, 128] width 46 height 10
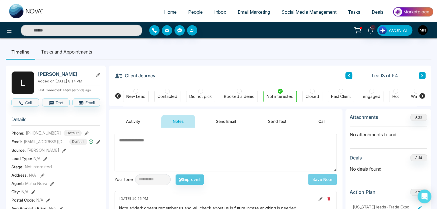
click at [167, 13] on span "Home" at bounding box center [170, 12] width 13 height 6
select select "*"
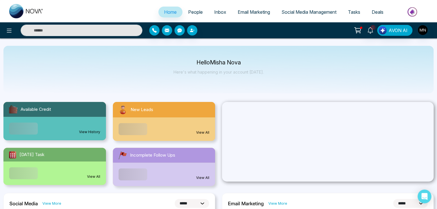
click at [193, 13] on span "People" at bounding box center [195, 12] width 15 height 6
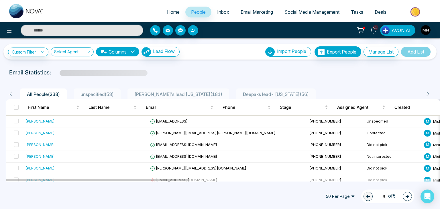
click at [91, 94] on span "unspecified ( 53 )" at bounding box center [97, 94] width 38 height 6
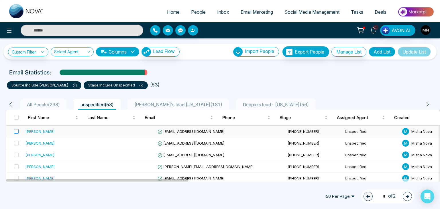
click at [15, 133] on label at bounding box center [15, 131] width 8 height 6
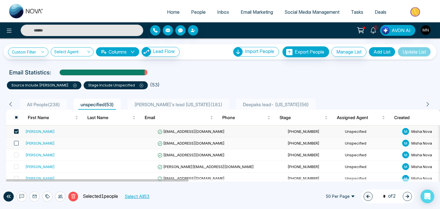
click at [15, 143] on span at bounding box center [16, 143] width 5 height 5
click at [62, 194] on icon at bounding box center [60, 196] width 5 height 3
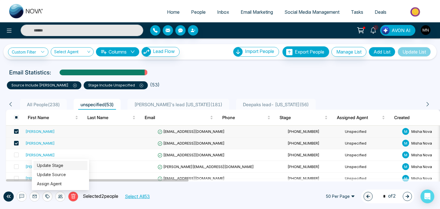
click at [63, 166] on link "Update Stage" at bounding box center [50, 165] width 26 height 5
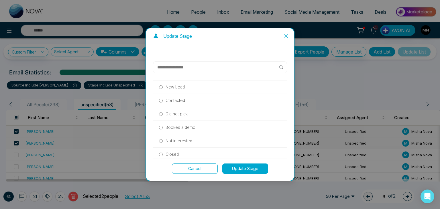
click at [207, 64] on input "text" at bounding box center [218, 67] width 122 height 7
click at [177, 112] on p "Did not pick" at bounding box center [176, 114] width 22 height 6
click at [230, 168] on button "Update Stage" at bounding box center [245, 168] width 46 height 10
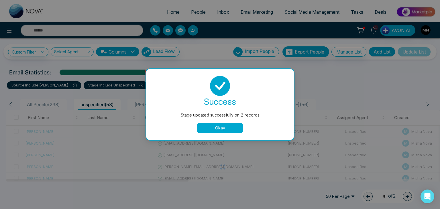
click at [209, 125] on button "Okay" at bounding box center [220, 128] width 46 height 10
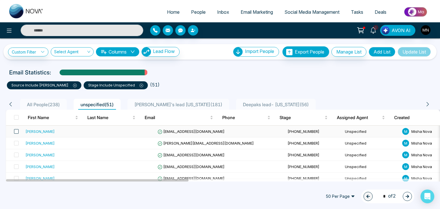
click at [16, 131] on span at bounding box center [16, 131] width 5 height 5
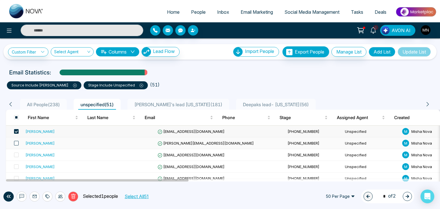
click at [15, 143] on span at bounding box center [16, 143] width 5 height 5
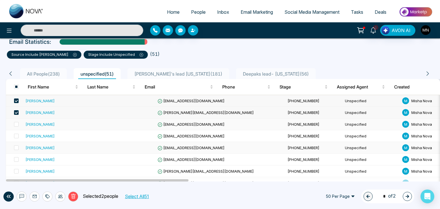
scroll to position [32, 0]
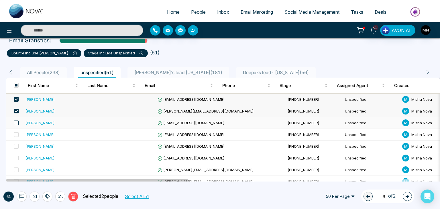
click at [17, 120] on span at bounding box center [16, 122] width 5 height 5
click at [15, 135] on span at bounding box center [16, 134] width 5 height 5
click at [15, 145] on span at bounding box center [16, 146] width 5 height 5
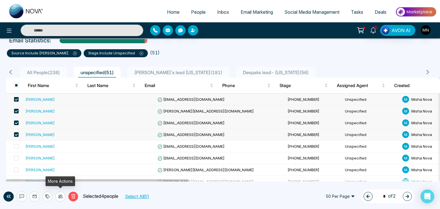
click at [62, 194] on icon at bounding box center [60, 196] width 5 height 3
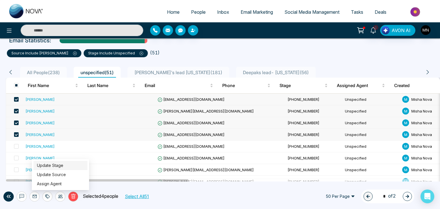
click at [57, 166] on link "Update Stage" at bounding box center [50, 165] width 26 height 5
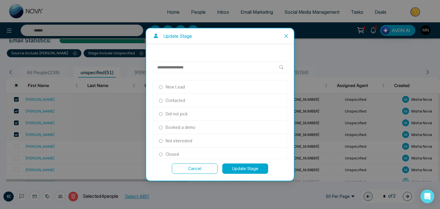
click at [221, 68] on input "text" at bounding box center [218, 67] width 122 height 7
click at [181, 114] on p "Did not pick" at bounding box center [176, 114] width 22 height 6
click at [236, 170] on button "Update Stage" at bounding box center [245, 168] width 46 height 10
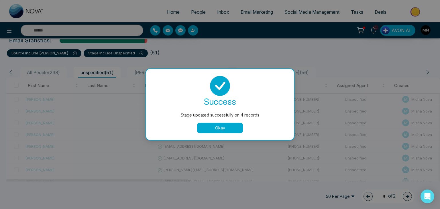
click at [233, 126] on button "Okay" at bounding box center [220, 128] width 46 height 10
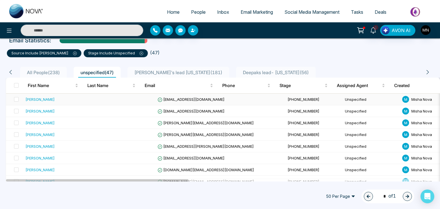
click at [42, 99] on div "[PERSON_NAME]" at bounding box center [39, 99] width 29 height 6
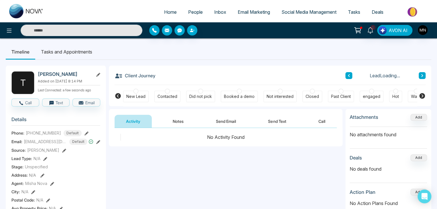
click at [182, 123] on button "Notes" at bounding box center [178, 121] width 34 height 13
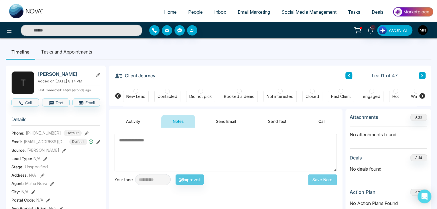
click at [145, 149] on textarea at bounding box center [225, 152] width 222 height 37
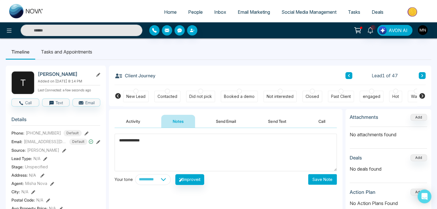
type textarea "**********"
click at [316, 182] on button "Save Note" at bounding box center [322, 179] width 29 height 11
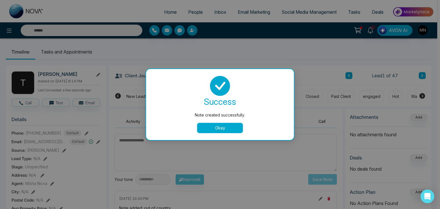
click at [225, 126] on button "Okay" at bounding box center [220, 128] width 46 height 10
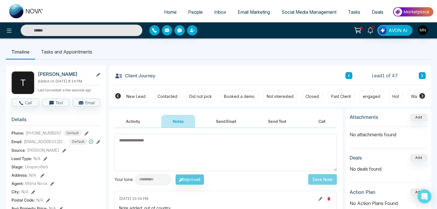
click at [76, 53] on li "Tasks and Appointments" at bounding box center [66, 51] width 63 height 15
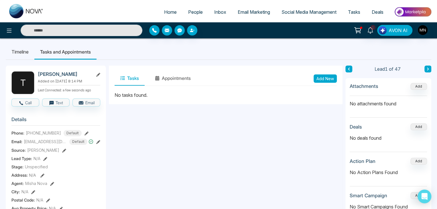
click at [322, 79] on button "Add New" at bounding box center [324, 78] width 23 height 8
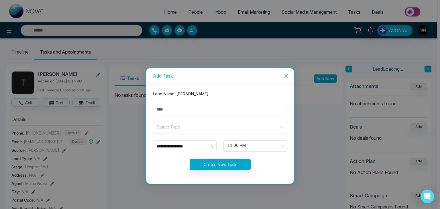
click at [189, 109] on input "text" at bounding box center [220, 109] width 134 height 11
type input "*********"
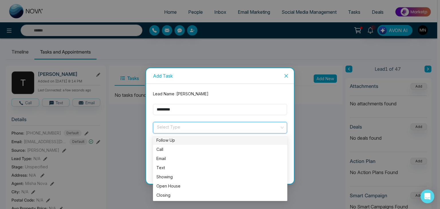
click at [171, 124] on input "search" at bounding box center [217, 126] width 123 height 9
click at [165, 150] on div "Call" at bounding box center [219, 149] width 127 height 6
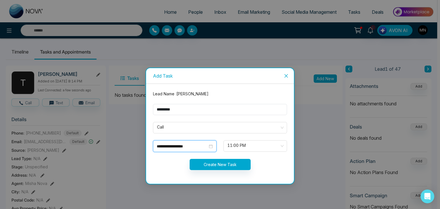
click at [203, 148] on input "**********" at bounding box center [182, 146] width 51 height 6
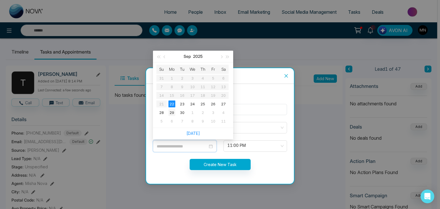
type input "**********"
click at [175, 113] on div "29" at bounding box center [171, 112] width 7 height 7
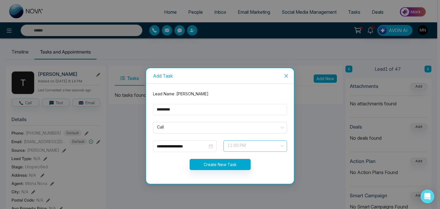
scroll to position [357, 0]
click at [269, 145] on span "11:00 PM" at bounding box center [255, 146] width 56 height 10
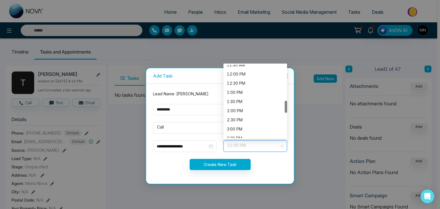
scroll to position [208, 0]
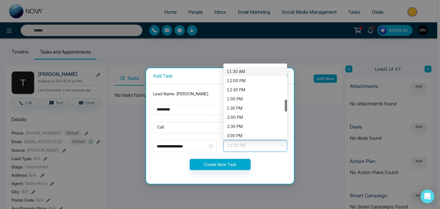
click at [246, 68] on div "11:30 AM" at bounding box center [255, 71] width 64 height 9
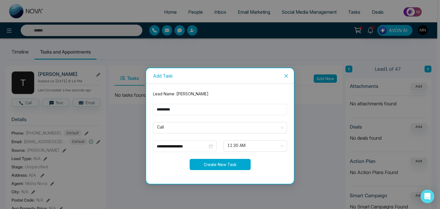
click at [211, 164] on button "Create New Task" at bounding box center [219, 164] width 61 height 11
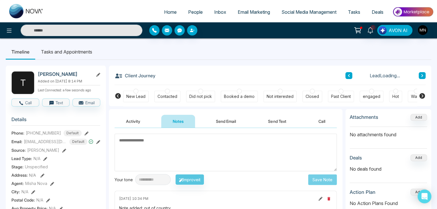
click at [169, 98] on div "Contacted" at bounding box center [167, 97] width 20 height 6
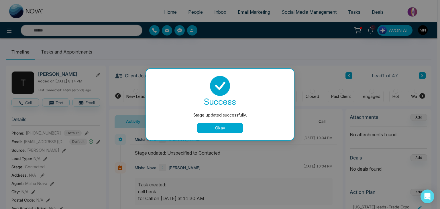
click at [218, 129] on button "Okay" at bounding box center [220, 128] width 46 height 10
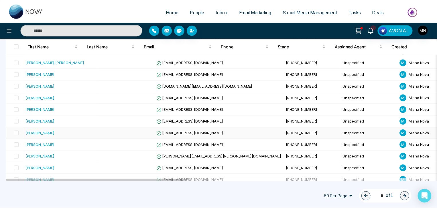
scroll to position [303, 0]
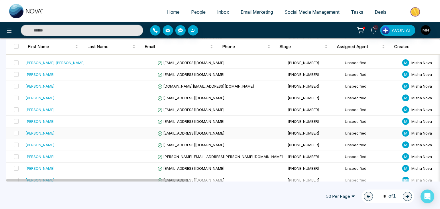
click at [49, 133] on div "[PERSON_NAME]" at bounding box center [60, 133] width 70 height 6
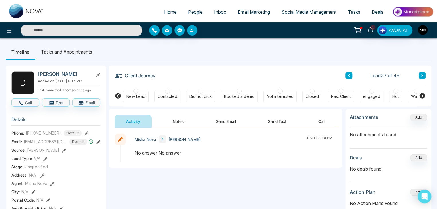
click at [50, 32] on input "text" at bounding box center [82, 30] width 122 height 11
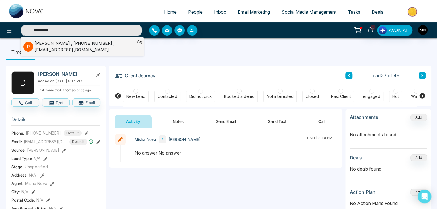
type input "**********"
click at [49, 45] on div "[PERSON_NAME] , [PHONE_NUMBER] , [EMAIL_ADDRESS][DOMAIN_NAME]" at bounding box center [84, 46] width 101 height 13
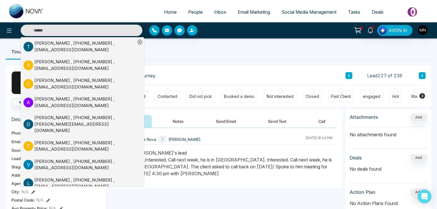
click at [217, 67] on div "Client Journey Lead 227 of 238" at bounding box center [269, 75] width 311 height 19
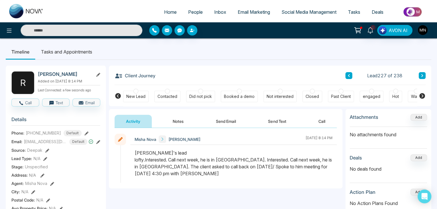
click at [69, 52] on li "Tasks and Appointments" at bounding box center [66, 51] width 63 height 15
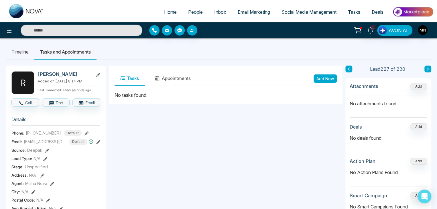
click at [320, 78] on button "Add New" at bounding box center [324, 78] width 23 height 8
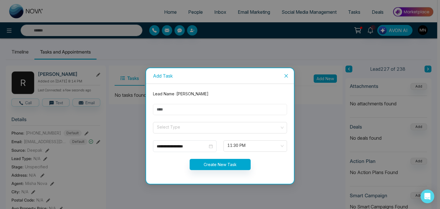
click at [204, 110] on input "text" at bounding box center [220, 109] width 134 height 11
type input "********"
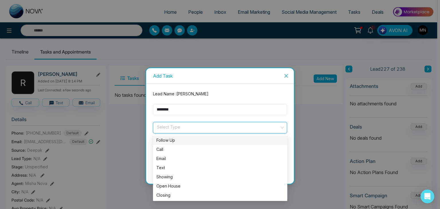
click at [195, 125] on input "search" at bounding box center [217, 126] width 123 height 9
click at [174, 149] on div "Call" at bounding box center [219, 149] width 127 height 6
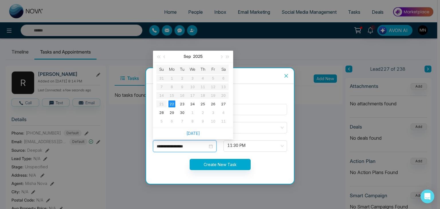
click at [194, 146] on input "**********" at bounding box center [182, 146] width 51 height 6
type input "**********"
click at [213, 106] on div "26" at bounding box center [212, 103] width 7 height 7
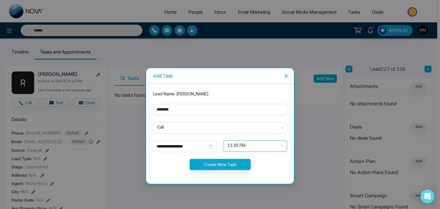
click at [255, 146] on span "11:30 PM" at bounding box center [255, 146] width 56 height 10
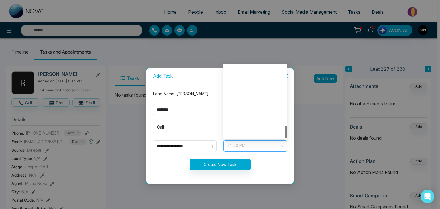
scroll to position [366, 0]
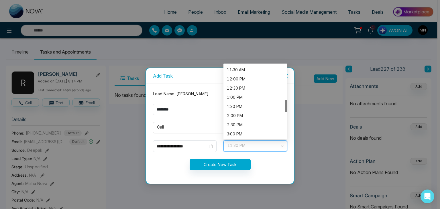
scroll to position [210, 0]
click at [236, 108] on div "1:30 PM" at bounding box center [255, 106] width 57 height 6
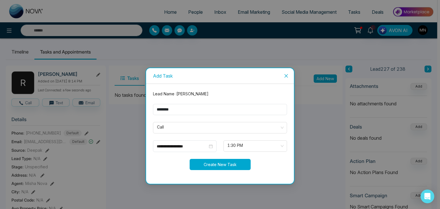
click at [223, 163] on button "Create New Task" at bounding box center [219, 164] width 61 height 11
